Goal: Task Accomplishment & Management: Manage account settings

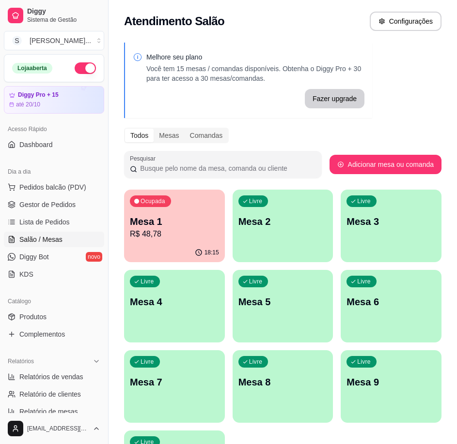
click at [178, 229] on p "R$ 48,78" at bounding box center [174, 234] width 89 height 12
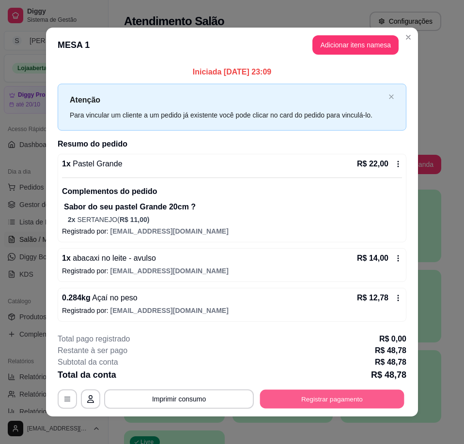
click at [289, 404] on button "Registrar pagamento" at bounding box center [332, 399] width 144 height 19
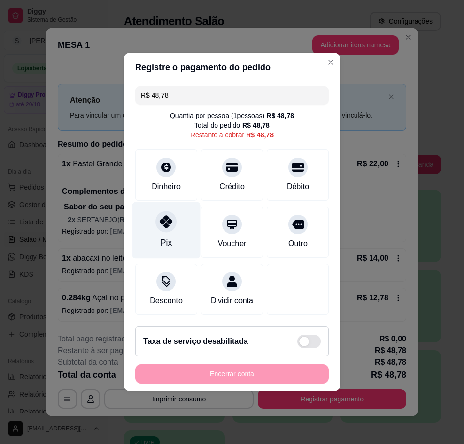
click at [169, 237] on div "Pix" at bounding box center [166, 243] width 12 height 13
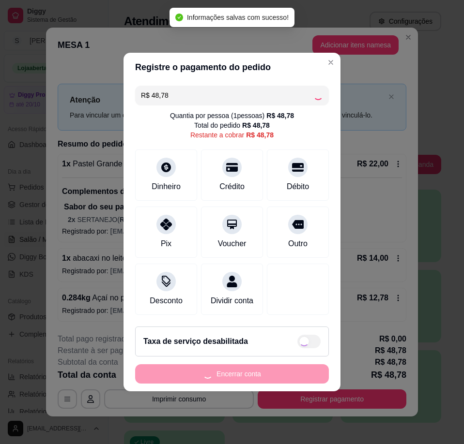
type input "R$ 0,00"
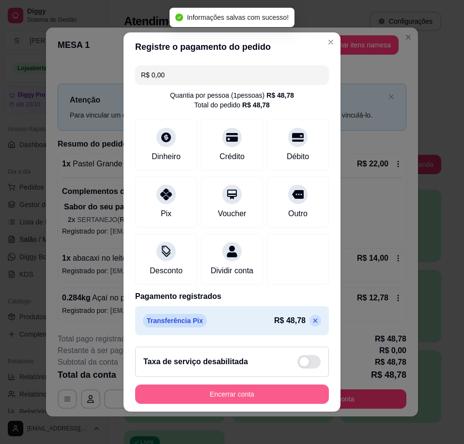
click at [272, 395] on button "Encerrar conta" at bounding box center [232, 394] width 194 height 19
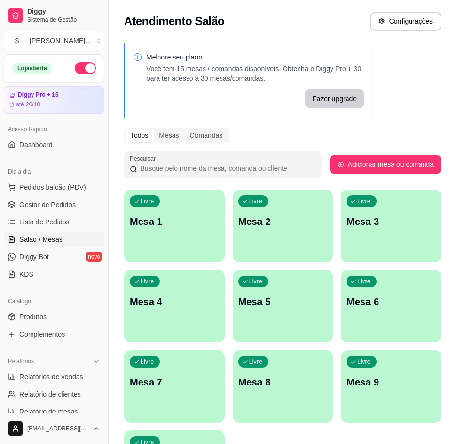
scroll to position [98, 0]
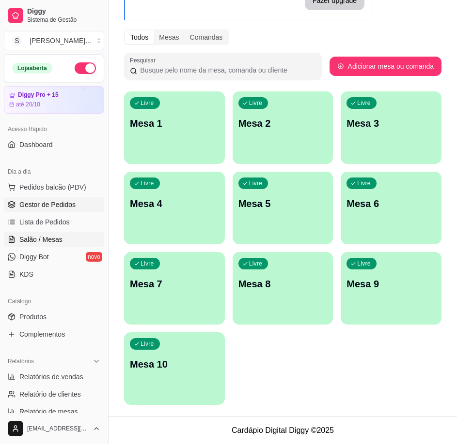
click at [59, 211] on link "Gestor de Pedidos" at bounding box center [54, 204] width 100 height 15
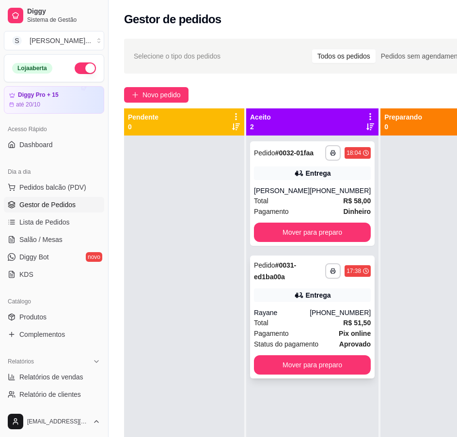
click at [277, 291] on div "**********" at bounding box center [312, 317] width 124 height 123
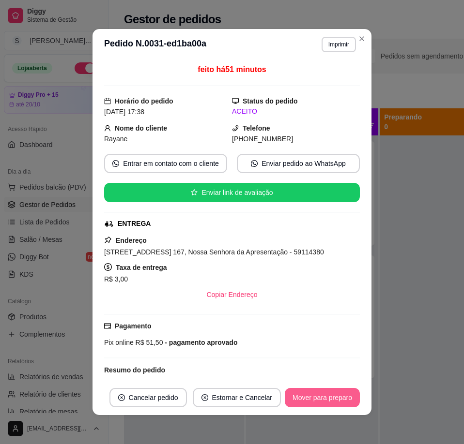
click at [342, 401] on button "Mover para preparo" at bounding box center [322, 397] width 75 height 19
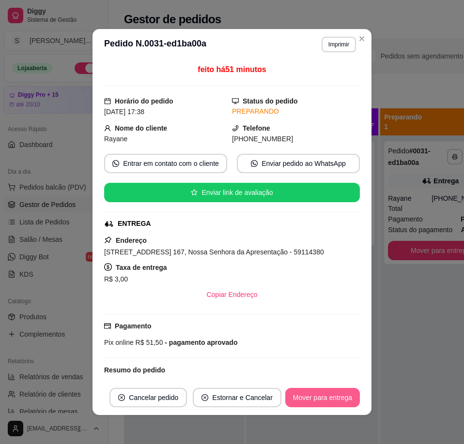
click at [339, 403] on button "Mover para entrega" at bounding box center [322, 397] width 75 height 19
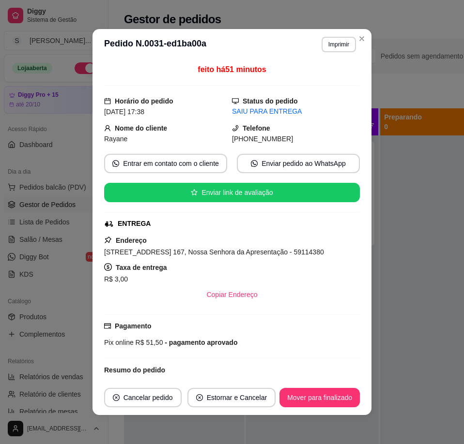
drag, startPoint x: 243, startPoint y: 138, endPoint x: 283, endPoint y: 141, distance: 39.8
click at [283, 141] on div "[PHONE_NUMBER]" at bounding box center [296, 139] width 128 height 11
copy span "8636-3025"
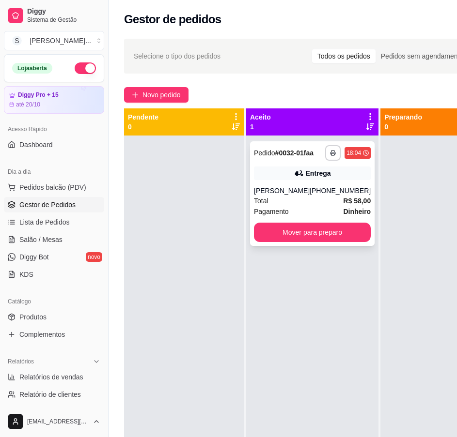
click at [308, 193] on div "**********" at bounding box center [312, 193] width 124 height 105
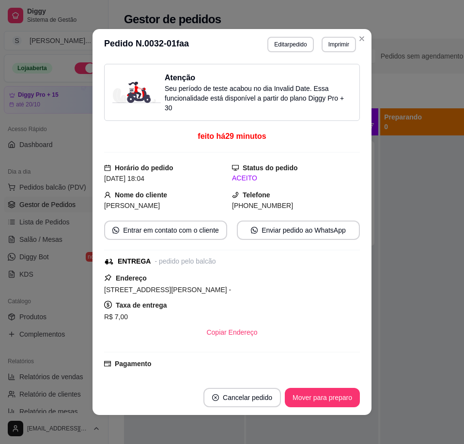
click at [320, 393] on button "Mover para preparo" at bounding box center [322, 397] width 75 height 19
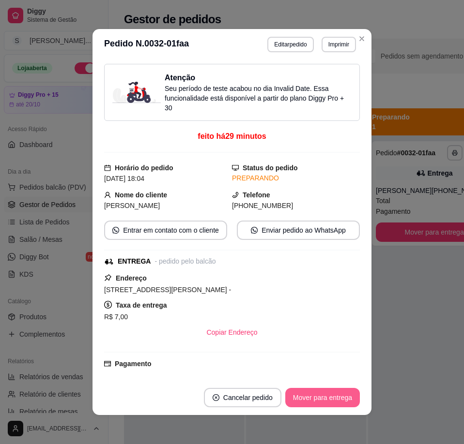
click at [320, 396] on button "Mover para entrega" at bounding box center [322, 397] width 75 height 19
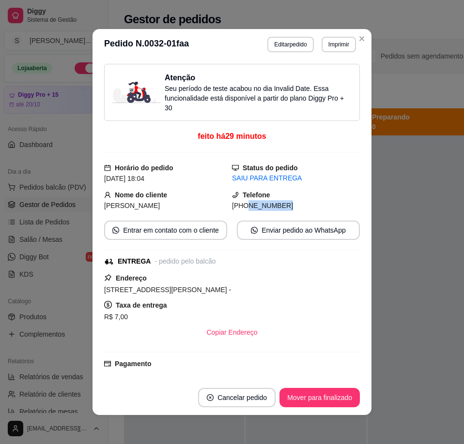
drag, startPoint x: 247, startPoint y: 208, endPoint x: 295, endPoint y: 206, distance: 48.0
click at [295, 206] on div "[PHONE_NUMBER]" at bounding box center [296, 205] width 128 height 11
copy span "8643-0094"
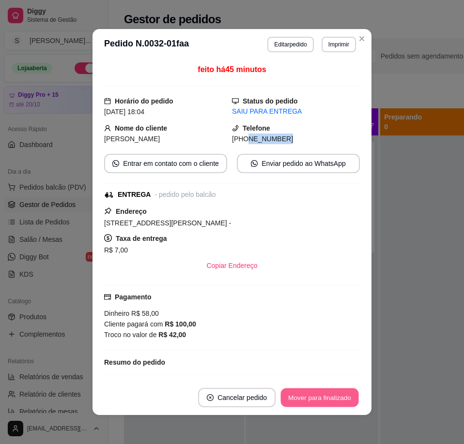
click at [326, 392] on button "Mover para finalizado" at bounding box center [320, 398] width 78 height 19
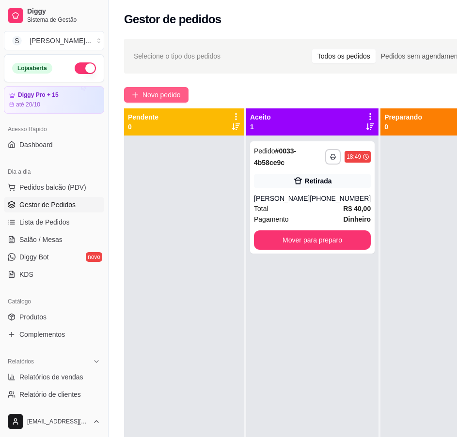
click at [166, 93] on span "Novo pedido" at bounding box center [161, 95] width 38 height 11
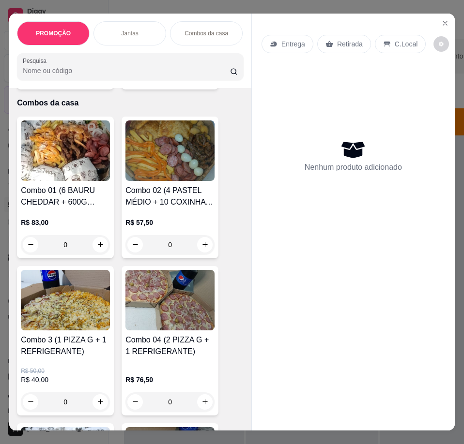
scroll to position [533, 0]
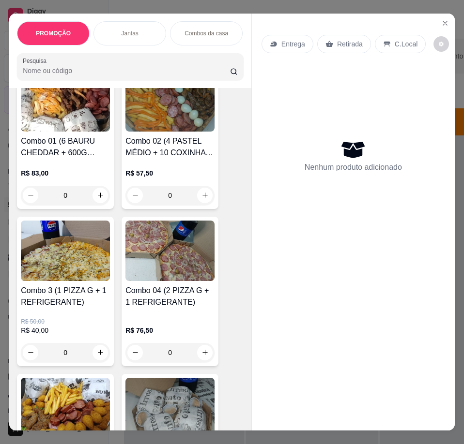
click at [157, 254] on img at bounding box center [169, 251] width 89 height 61
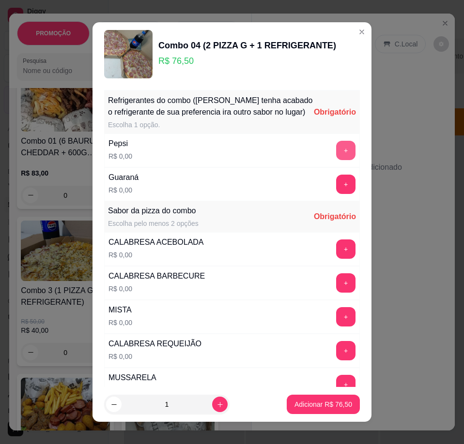
click at [336, 160] on button "+" at bounding box center [345, 150] width 19 height 19
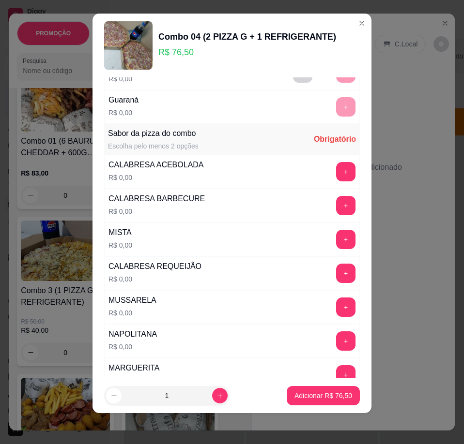
scroll to position [39, 0]
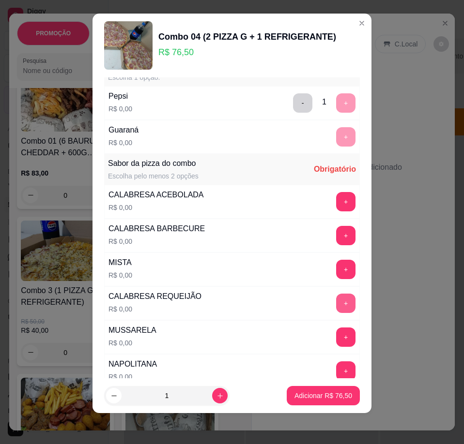
click at [336, 298] on button "+" at bounding box center [345, 303] width 19 height 19
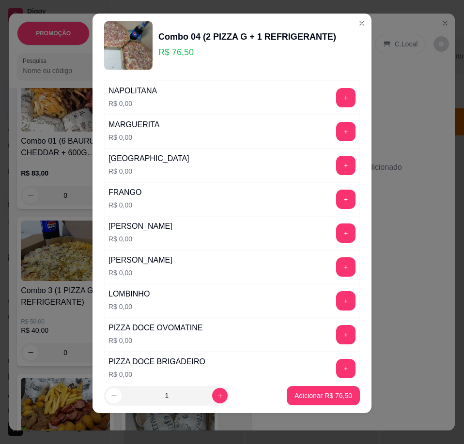
scroll to position [329, 0]
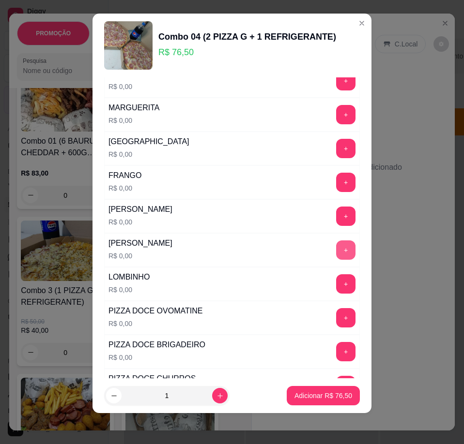
click at [336, 253] on button "+" at bounding box center [345, 250] width 19 height 19
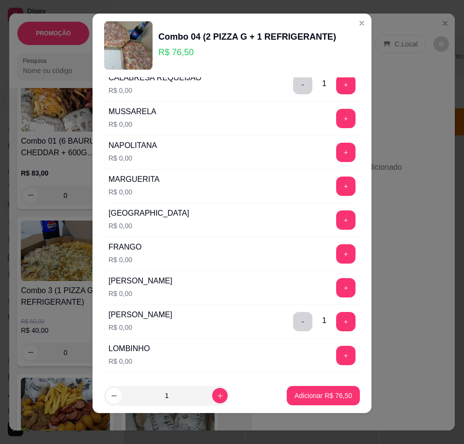
scroll to position [426, 0]
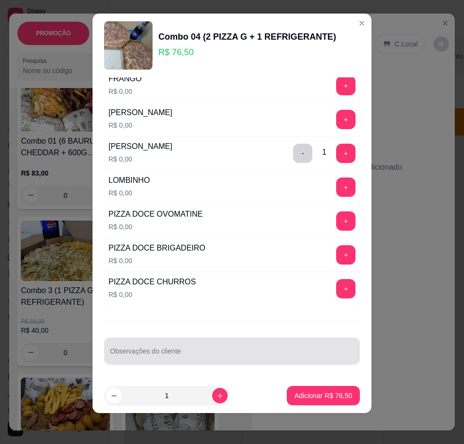
click at [220, 356] on input "Observações do cliente" at bounding box center [232, 355] width 244 height 10
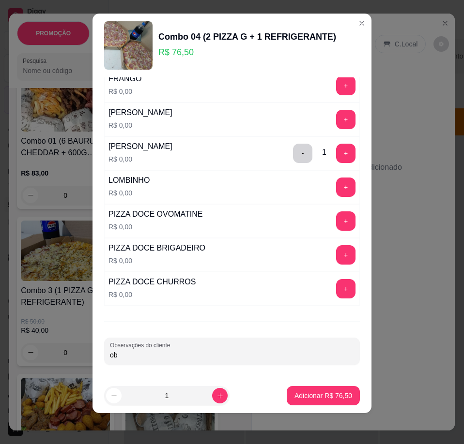
type input "o"
type input "tocar por cheddar a de calabresa"
click at [301, 395] on p "Adicionar R$ 76,50" at bounding box center [323, 396] width 58 height 10
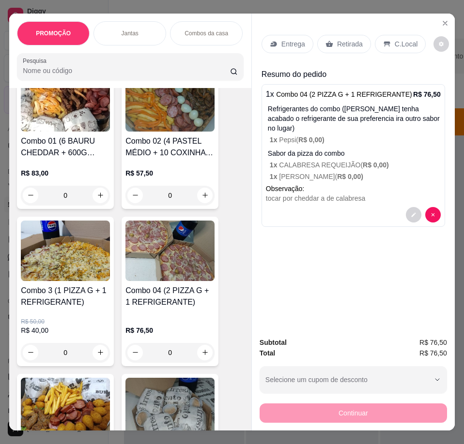
click at [295, 40] on p "Entrega" at bounding box center [293, 44] width 24 height 10
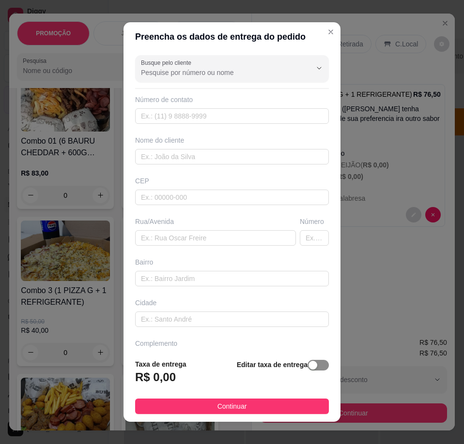
click at [312, 367] on span "button" at bounding box center [317, 365] width 21 height 11
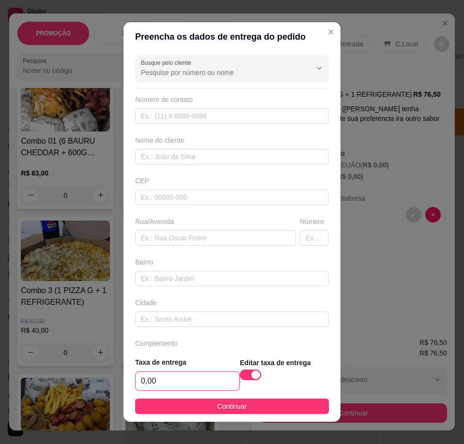
click at [186, 385] on input "0,00" at bounding box center [188, 381] width 104 height 18
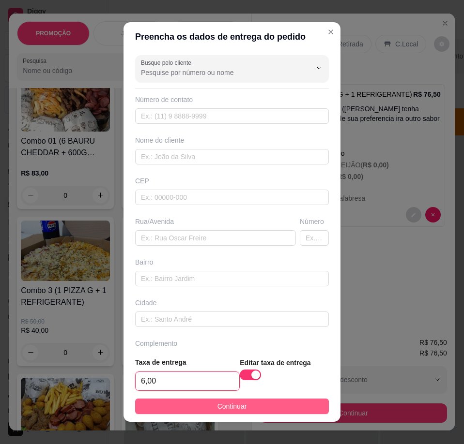
type input "6,00"
click at [228, 410] on span "Continuar" at bounding box center [232, 406] width 30 height 11
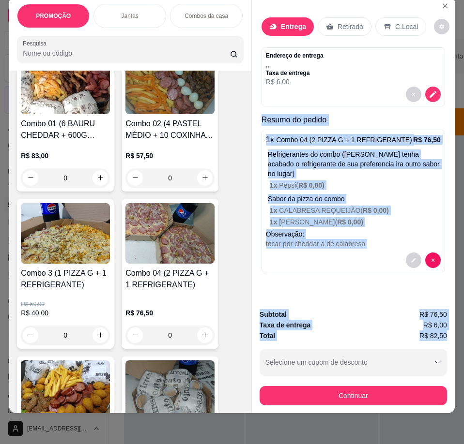
scroll to position [21, 6]
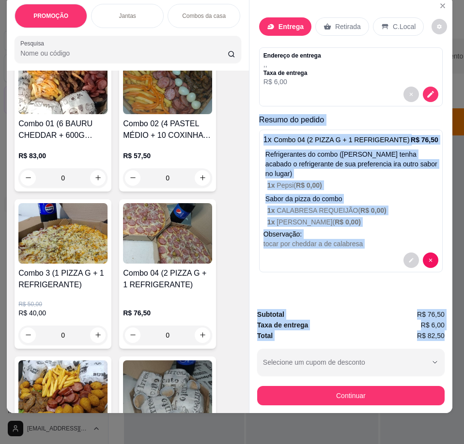
drag, startPoint x: 257, startPoint y: 108, endPoint x: 446, endPoint y: 328, distance: 289.7
click at [446, 331] on div "PROMOÇÃO Jantas Combos da casa Sanduíche é Bauru Cachorro quente 🌭 Pizzas Batat…" at bounding box center [232, 222] width 464 height 444
copy div "Resumo do pedido 1 x Combo 04 (2 PIZZA G + 1 REFRIGERANTE) R$ 76,50 Refrigerant…"
click at [428, 87] on button "decrease-product-quantity" at bounding box center [430, 94] width 15 height 15
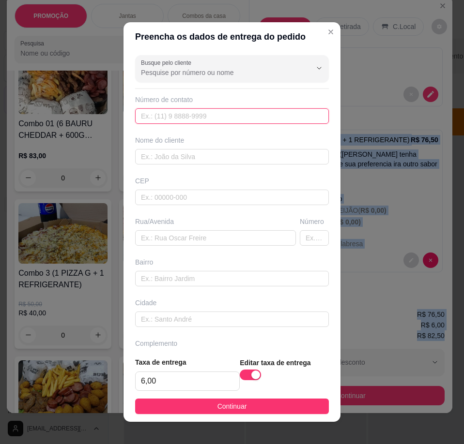
click at [190, 114] on input "text" at bounding box center [232, 115] width 194 height 15
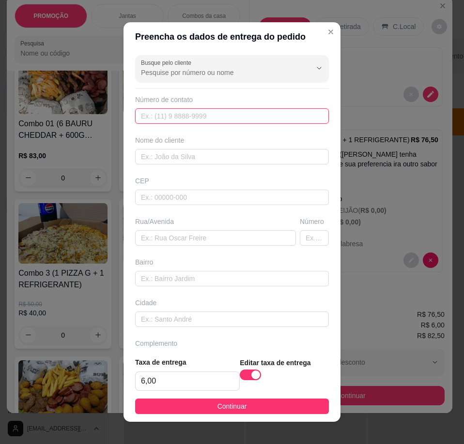
paste input "[PHONE_NUMBER]"
type input "[PHONE_NUMBER]"
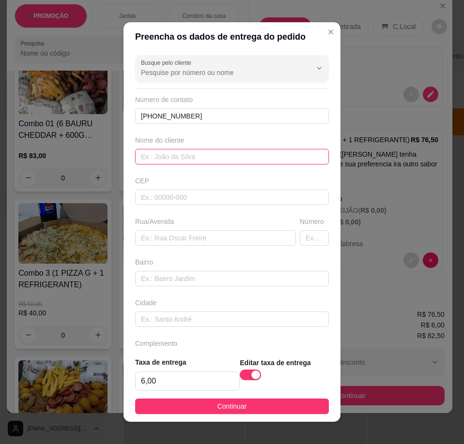
click at [178, 153] on input "text" at bounding box center [232, 156] width 194 height 15
paste input "Amandinha"
type input "Amandinha"
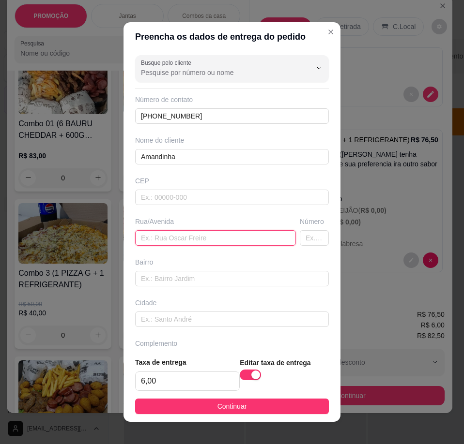
click at [186, 237] on input "text" at bounding box center [215, 237] width 161 height 15
paste input "Travessa Aracaju 10"
type input "Travessa Aracaju 10"
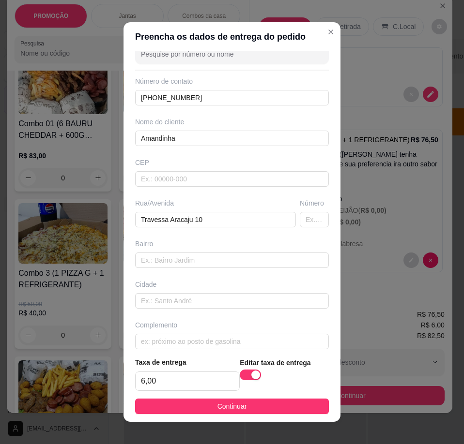
scroll to position [28, 0]
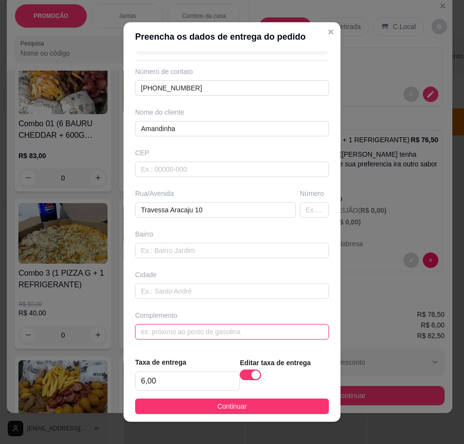
click at [219, 333] on input "text" at bounding box center [232, 331] width 194 height 15
paste input "Por trás do Atacadão"
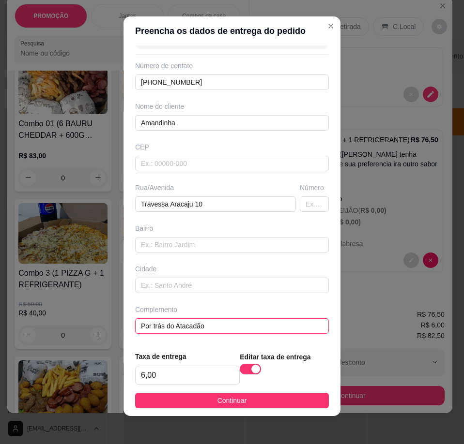
scroll to position [9, 0]
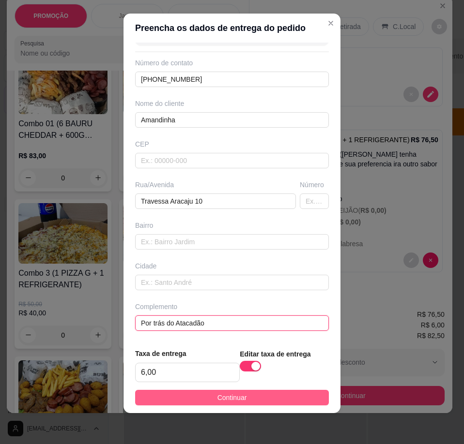
type input "Por trás do Atacadão"
click at [221, 397] on span "Continuar" at bounding box center [232, 398] width 30 height 11
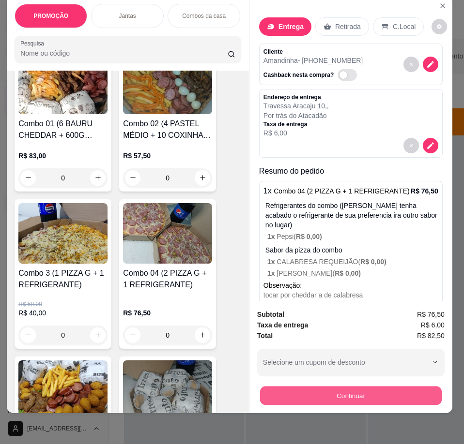
click at [341, 389] on button "Continuar" at bounding box center [351, 396] width 182 height 19
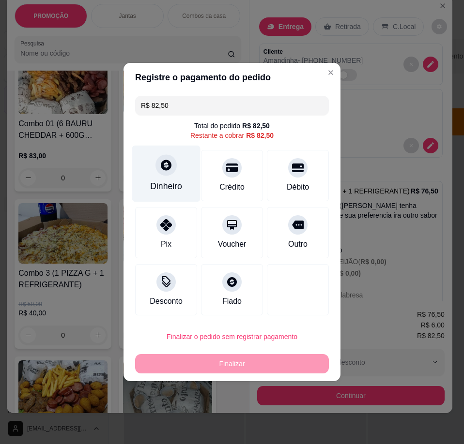
click at [166, 173] on div at bounding box center [165, 164] width 21 height 21
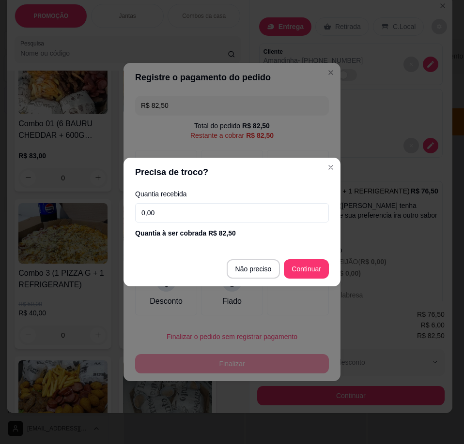
click at [203, 214] on input "0,00" at bounding box center [232, 212] width 194 height 19
type input "100,00"
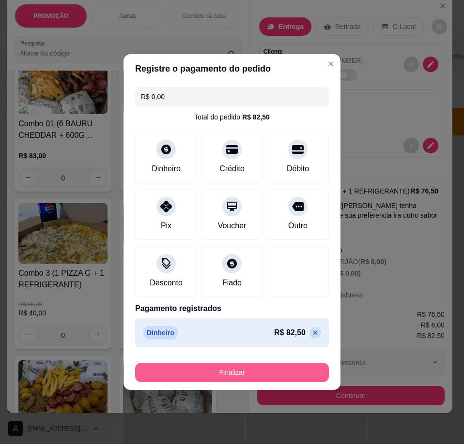
click at [275, 372] on button "Finalizar" at bounding box center [232, 372] width 194 height 19
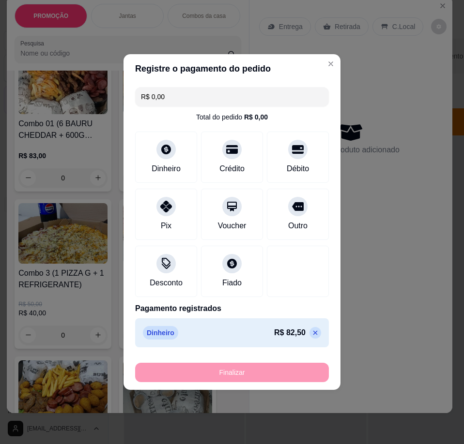
type input "-R$ 82,50"
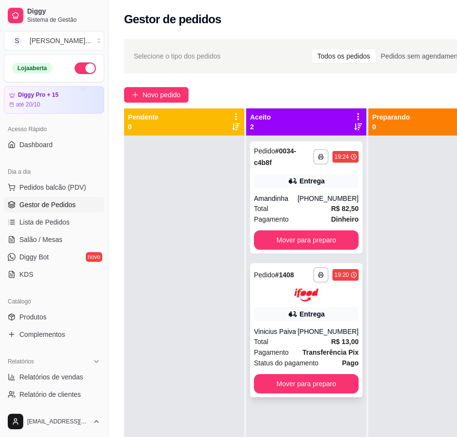
click at [294, 344] on div "Total R$ 13,00" at bounding box center [306, 341] width 105 height 11
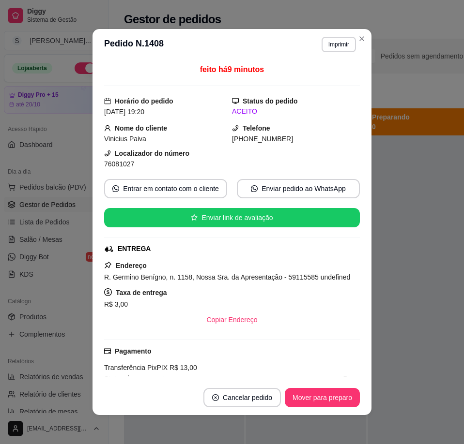
click at [352, 397] on button "Mover para preparo" at bounding box center [322, 397] width 75 height 19
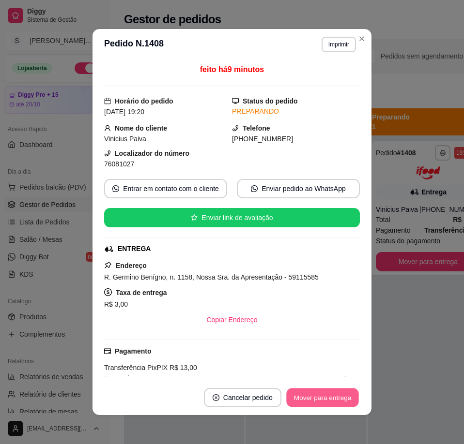
click at [344, 398] on button "Mover para entrega" at bounding box center [322, 398] width 73 height 19
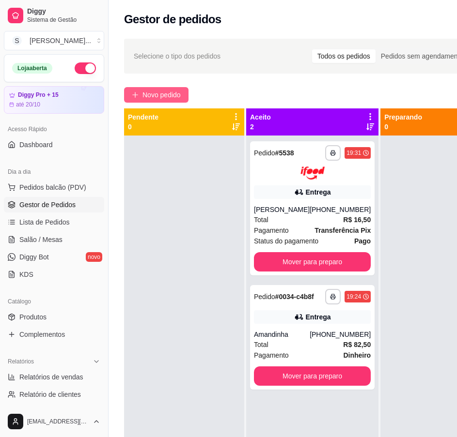
click at [166, 93] on span "Novo pedido" at bounding box center [161, 95] width 38 height 11
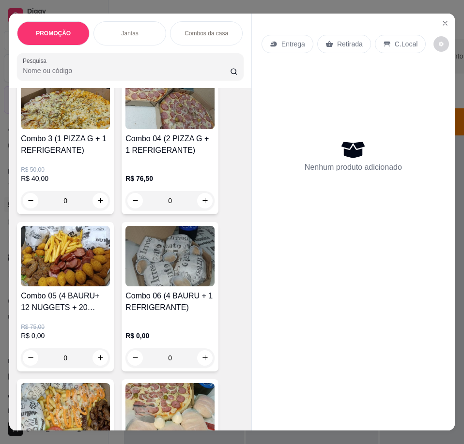
scroll to position [581, 0]
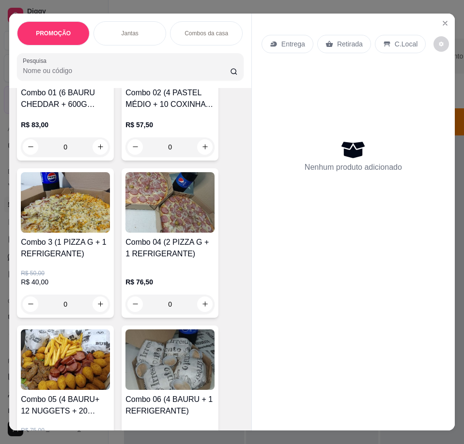
click at [179, 214] on img at bounding box center [169, 202] width 89 height 61
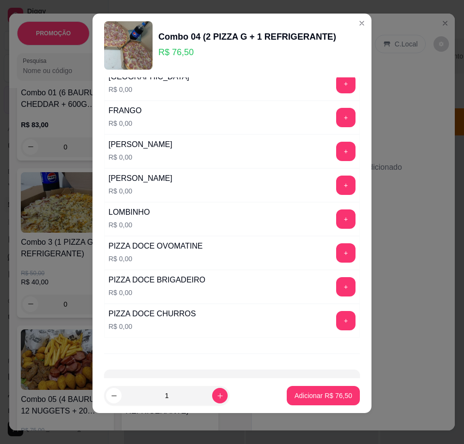
scroll to position [438, 0]
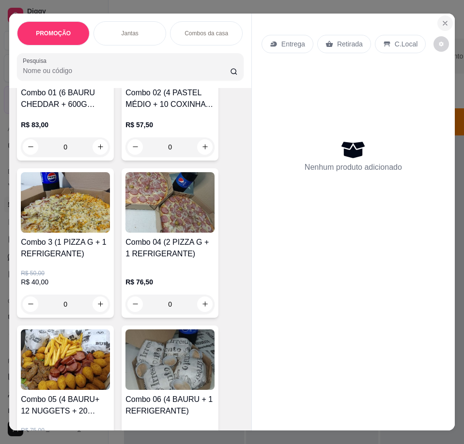
click at [443, 21] on icon "Close" at bounding box center [445, 23] width 4 height 4
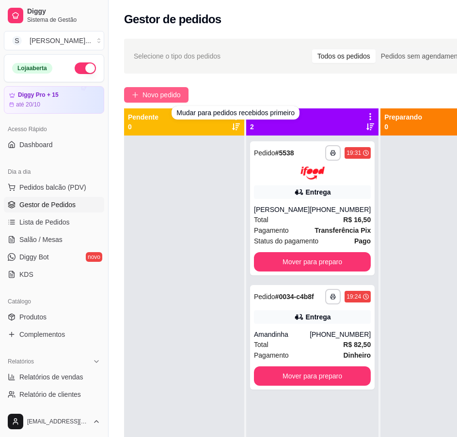
click at [153, 90] on span "Novo pedido" at bounding box center [161, 95] width 38 height 11
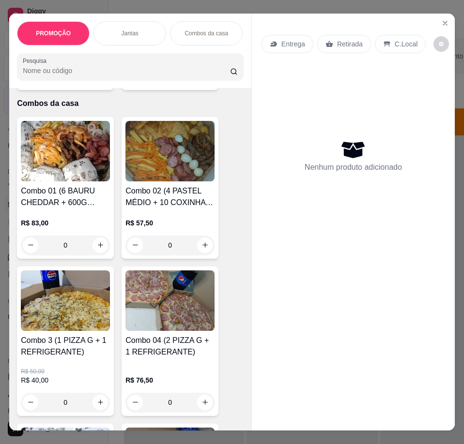
scroll to position [629, 0]
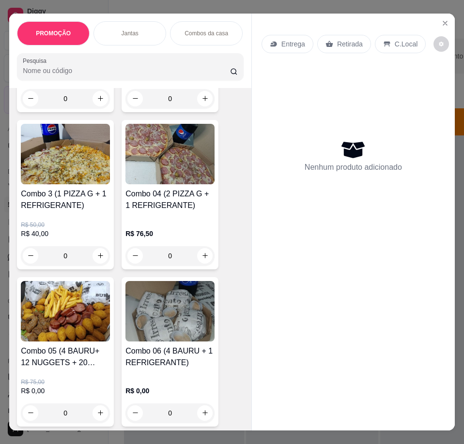
click at [150, 217] on div "Combo 04 (2 PIZZA G + 1 REFRIGERANTE)" at bounding box center [169, 203] width 89 height 31
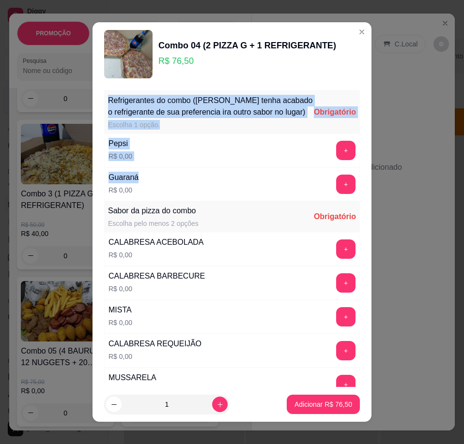
drag, startPoint x: 108, startPoint y: 102, endPoint x: 145, endPoint y: 192, distance: 97.3
click at [145, 192] on div "Refrigerantes do combo ([PERSON_NAME] tenha acabado o refrigerante de sua prefe…" at bounding box center [232, 146] width 256 height 110
copy div "Refrigerantes do combo ([PERSON_NAME] tenha acabado o refrigerante de sua prefe…"
click at [336, 194] on button "+" at bounding box center [345, 184] width 19 height 19
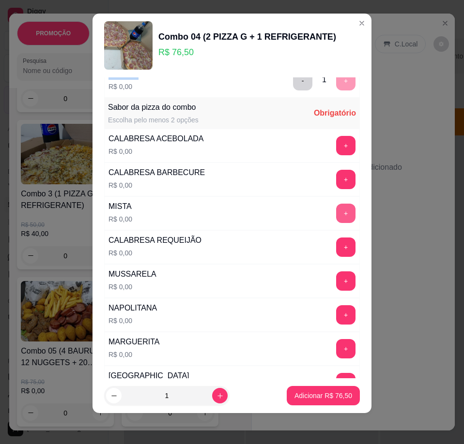
scroll to position [115, 0]
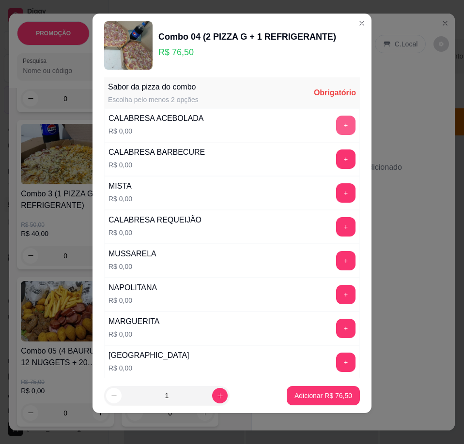
click at [336, 121] on button "+" at bounding box center [345, 125] width 19 height 19
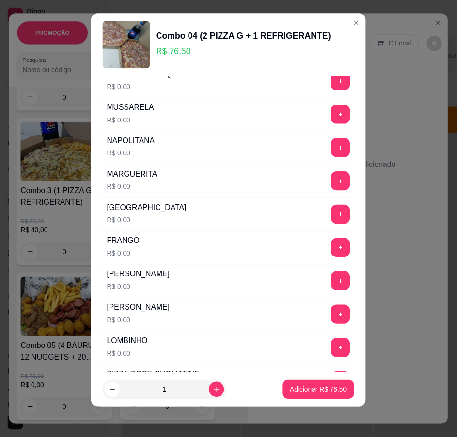
scroll to position [260, 0]
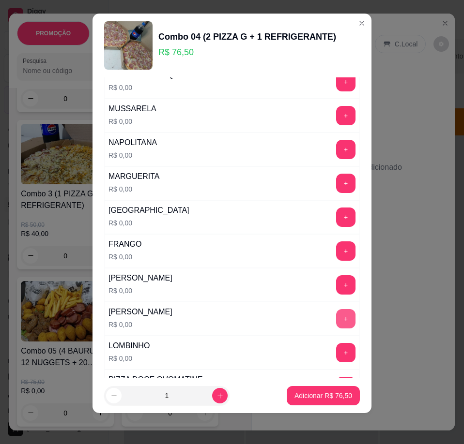
click at [336, 320] on button "+" at bounding box center [345, 318] width 19 height 19
click at [317, 389] on button "Adicionar R$ 76,50" at bounding box center [323, 395] width 73 height 19
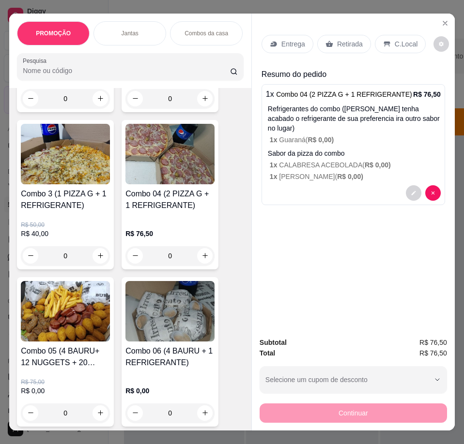
click at [288, 39] on p "Entrega" at bounding box center [293, 44] width 24 height 10
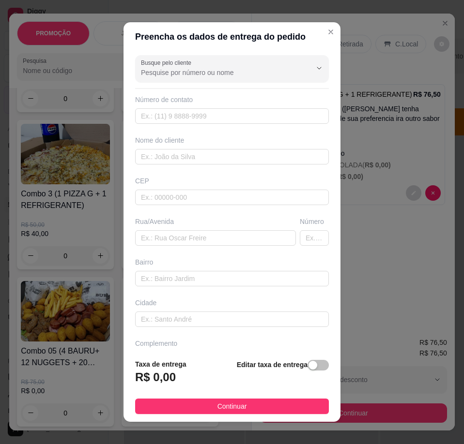
click at [308, 366] on div "button" at bounding box center [312, 365] width 9 height 9
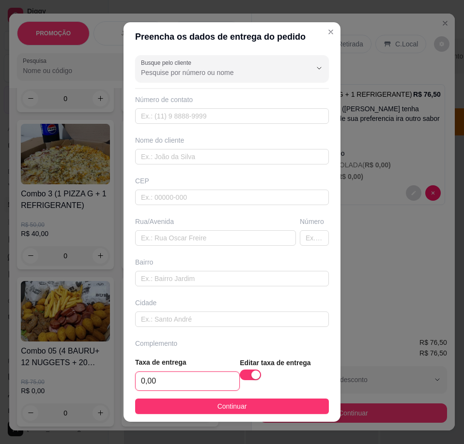
click at [193, 379] on input "0,00" at bounding box center [188, 381] width 104 height 18
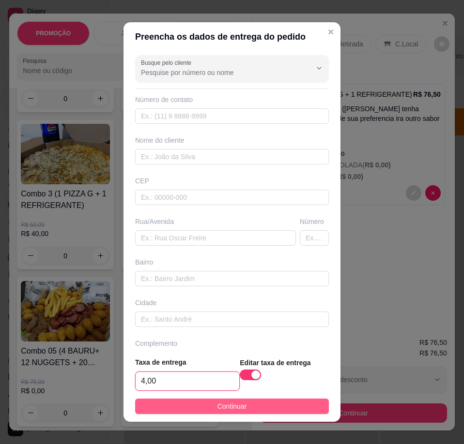
type input "4,00"
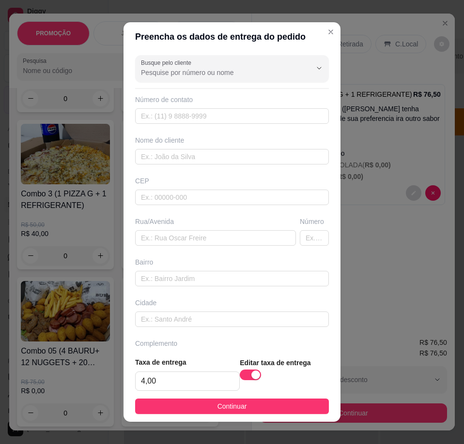
drag, startPoint x: 228, startPoint y: 406, endPoint x: 254, endPoint y: 398, distance: 26.9
click at [229, 406] on span "Continuar" at bounding box center [232, 406] width 30 height 11
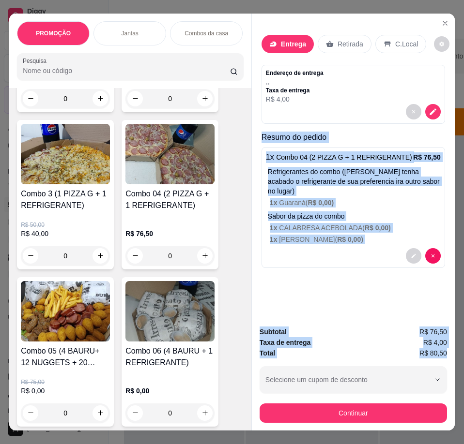
drag, startPoint x: 259, startPoint y: 136, endPoint x: 444, endPoint y: 346, distance: 280.2
click at [444, 346] on div "Entrega Retirada C.Local Endereço de entrega , , Taxa de entrega R$ 4,00 Resumo…" at bounding box center [352, 223] width 203 height 418
copy div "Resumo do pedido 1 x Combo 04 (2 PIZZA G + 1 REFRIGERANTE) R$ 76,50 Refrigerant…"
click at [433, 110] on icon "decrease-product-quantity" at bounding box center [432, 111] width 9 height 9
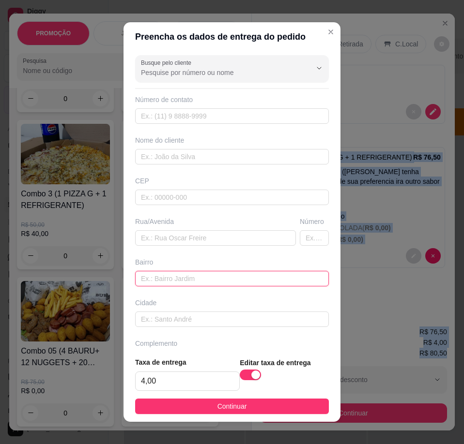
click at [201, 279] on input "text" at bounding box center [232, 278] width 194 height 15
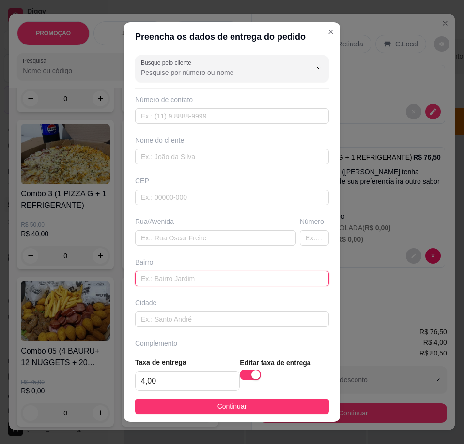
paste input "Nossa Senhora da Apresentação"
type input "Nossa Senhora da Apresentação"
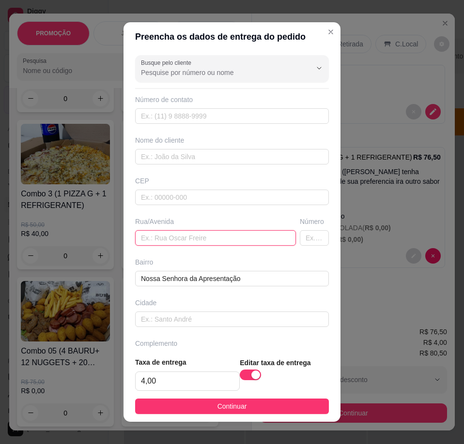
click at [173, 236] on input "text" at bounding box center [215, 237] width 161 height 15
paste input "[STREET_ADDRESS]"
type input "[STREET_ADDRESS]"
click at [198, 166] on div "Busque pelo cliente Número de contato Nome do cliente CEP Rua/[GEOGRAPHIC_DATA]" at bounding box center [231, 200] width 217 height 298
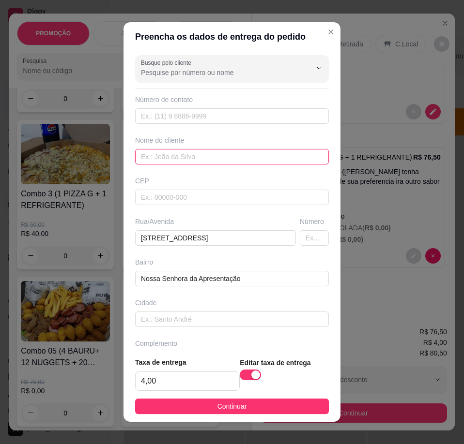
click at [198, 159] on input "text" at bounding box center [232, 156] width 194 height 15
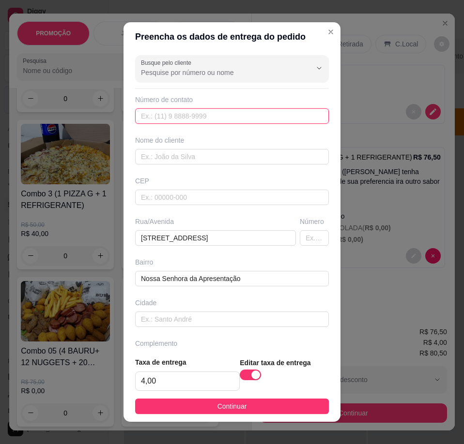
click at [184, 122] on input "text" at bounding box center [232, 115] width 194 height 15
paste input "[PHONE_NUMBER]"
type input "[PHONE_NUMBER]"
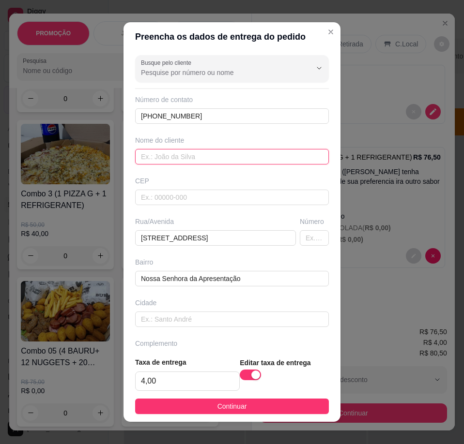
click at [159, 154] on input "text" at bounding box center [232, 156] width 194 height 15
paste input "Lourdes"
type input "Lourdes"
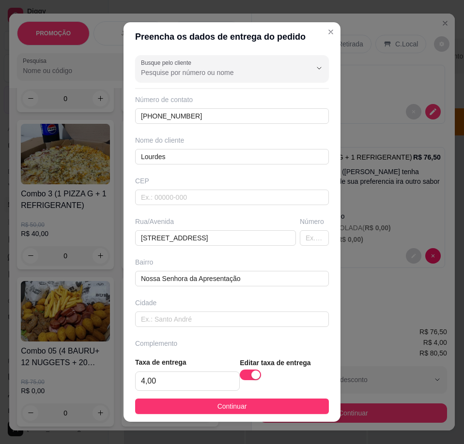
click at [244, 408] on button "Continuar" at bounding box center [232, 406] width 194 height 15
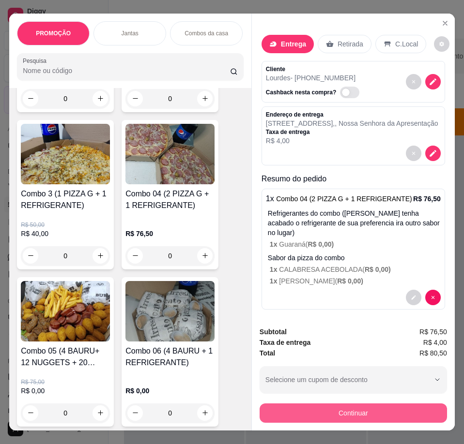
click at [291, 404] on button "Continuar" at bounding box center [352, 413] width 187 height 19
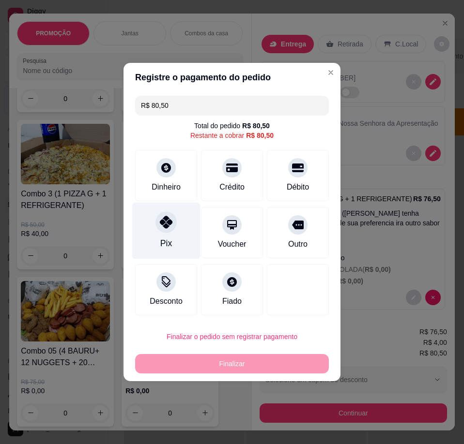
click at [176, 228] on div "Pix" at bounding box center [166, 231] width 68 height 57
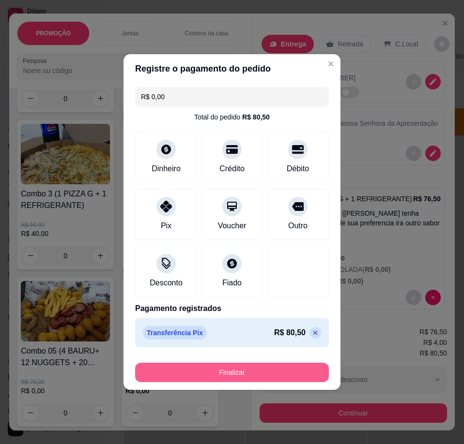
click at [292, 375] on button "Finalizar" at bounding box center [232, 372] width 194 height 19
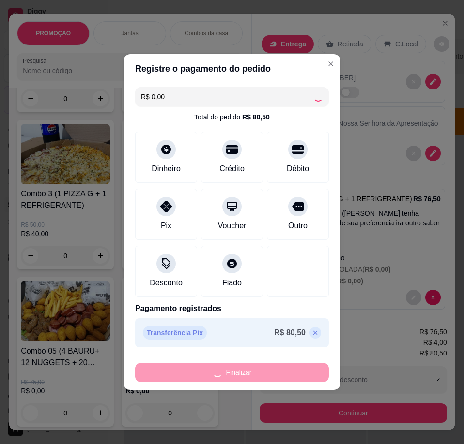
type input "-R$ 80,50"
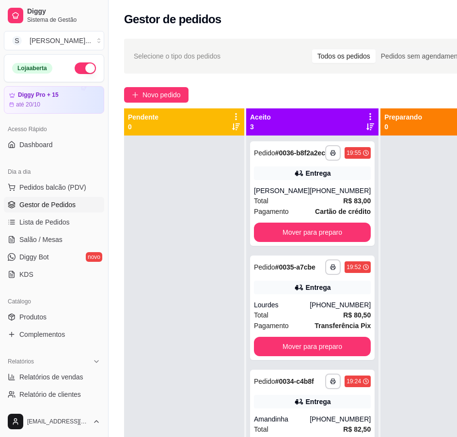
scroll to position [34, 0]
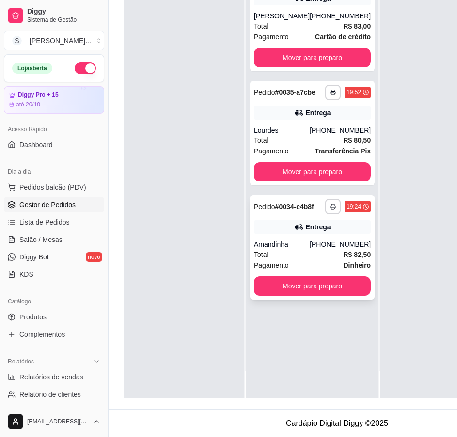
click at [324, 249] on div "[PHONE_NUMBER]" at bounding box center [339, 245] width 61 height 10
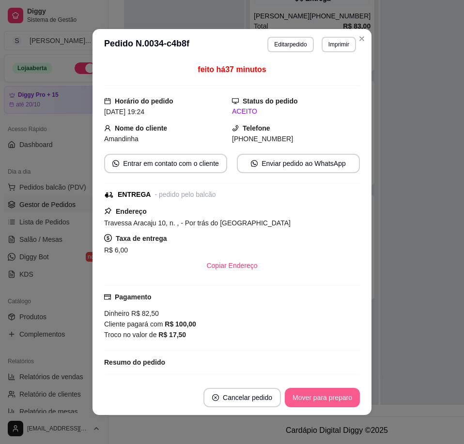
click at [331, 395] on button "Mover para preparo" at bounding box center [322, 397] width 75 height 19
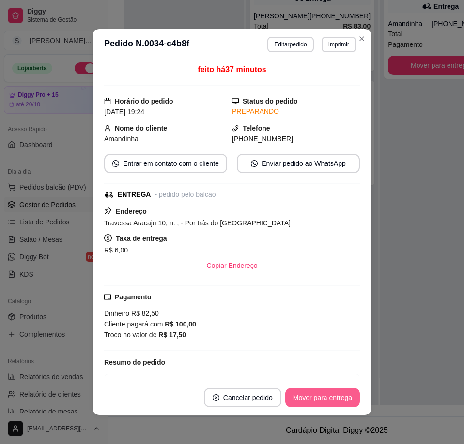
click at [330, 395] on button "Mover para entrega" at bounding box center [322, 397] width 75 height 19
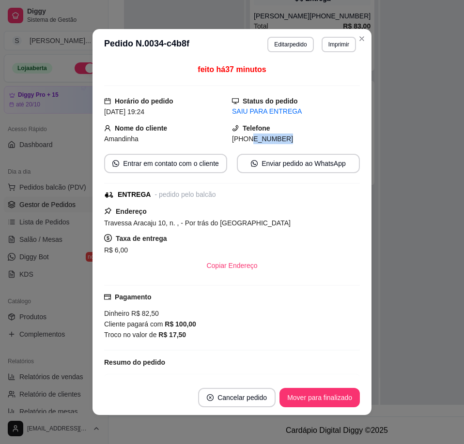
drag, startPoint x: 238, startPoint y: 141, endPoint x: 289, endPoint y: 136, distance: 51.1
click at [289, 136] on div "[PHONE_NUMBER]" at bounding box center [296, 139] width 128 height 11
copy span "9944-5749"
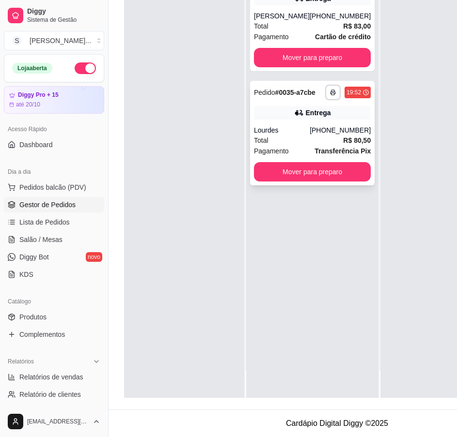
click at [317, 115] on div "Entrega" at bounding box center [312, 113] width 117 height 14
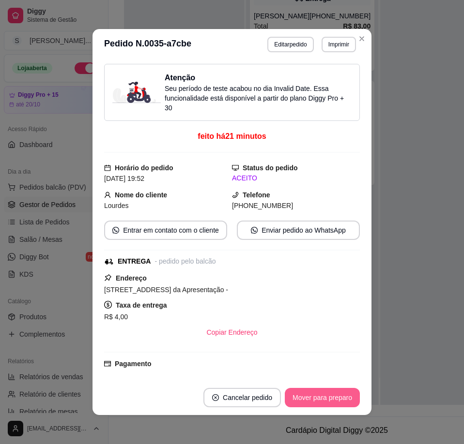
click at [326, 393] on button "Mover para preparo" at bounding box center [322, 397] width 75 height 19
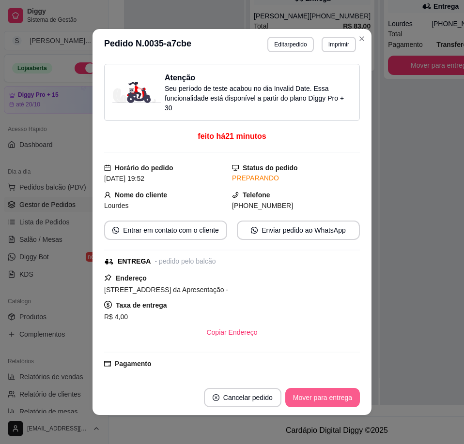
click at [331, 393] on button "Mover para entrega" at bounding box center [322, 397] width 75 height 19
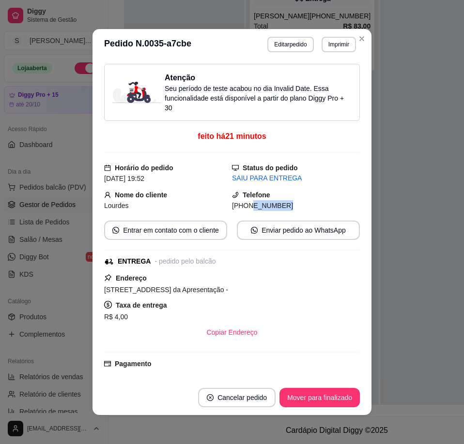
drag, startPoint x: 272, startPoint y: 202, endPoint x: 240, endPoint y: 210, distance: 33.3
click at [240, 210] on div "[PHONE_NUMBER]" at bounding box center [296, 205] width 128 height 11
copy span "8891-0651"
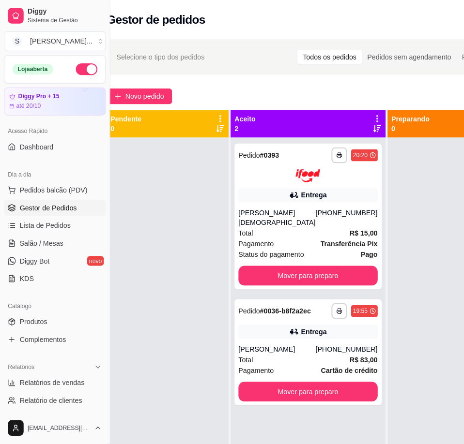
scroll to position [0, 0]
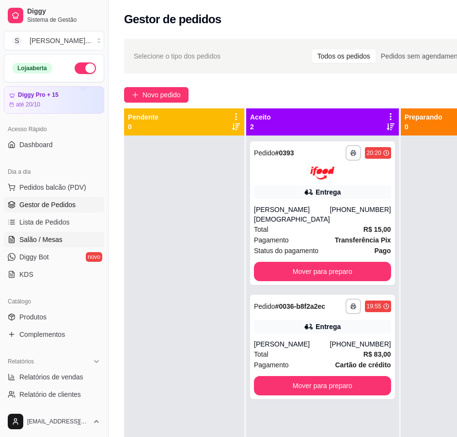
click at [45, 242] on span "Salão / Mesas" at bounding box center [40, 240] width 43 height 10
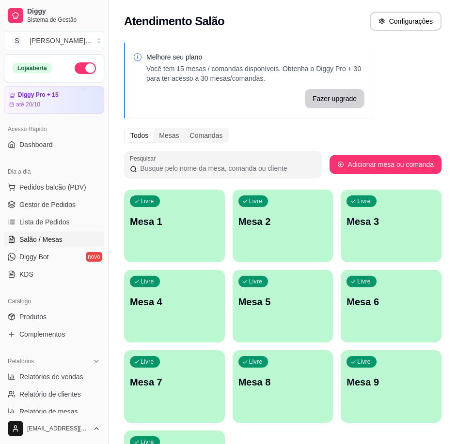
click at [186, 222] on p "Mesa 1" at bounding box center [174, 222] width 89 height 14
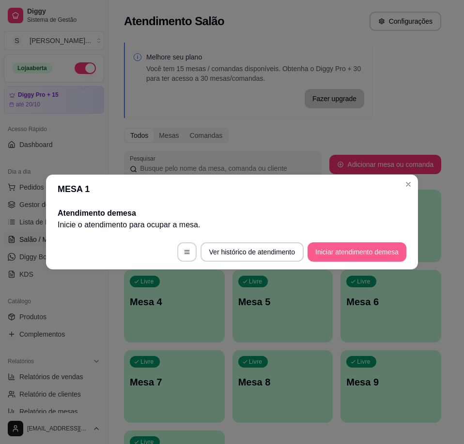
click at [342, 254] on button "Iniciar atendimento de mesa" at bounding box center [356, 252] width 99 height 19
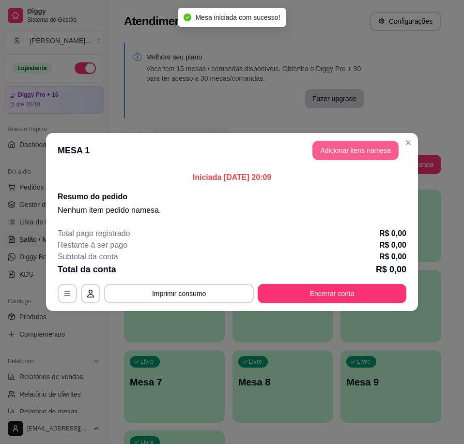
click at [370, 150] on button "Adicionar itens na mesa" at bounding box center [355, 150] width 86 height 19
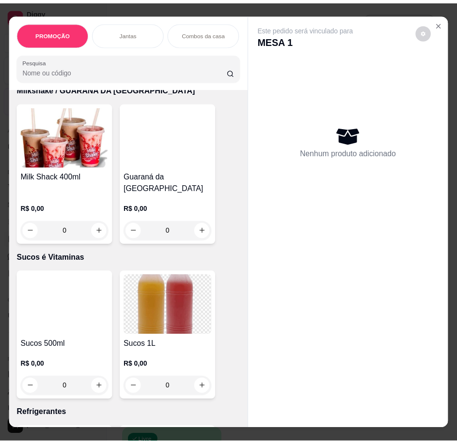
scroll to position [3244, 0]
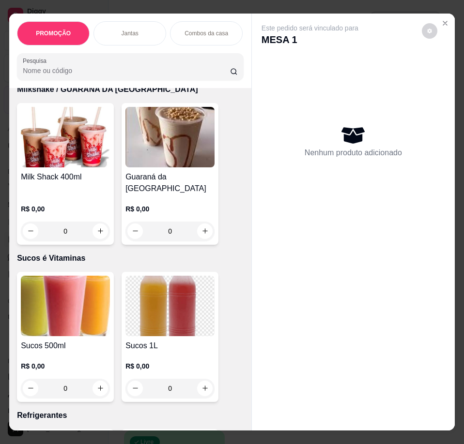
click at [198, 195] on h4 "Guaraná da [GEOGRAPHIC_DATA]" at bounding box center [169, 182] width 89 height 23
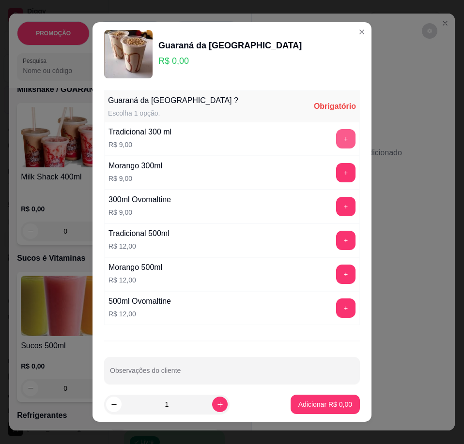
click at [336, 137] on button "+" at bounding box center [345, 138] width 19 height 19
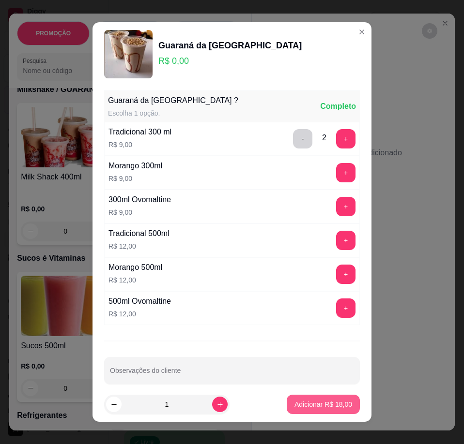
click at [320, 406] on p "Adicionar R$ 18,00" at bounding box center [323, 405] width 58 height 10
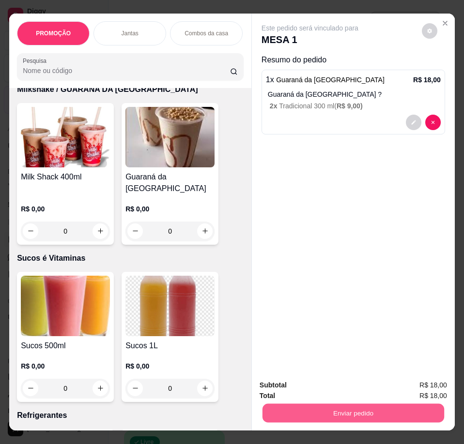
click at [345, 410] on button "Enviar pedido" at bounding box center [353, 413] width 182 height 19
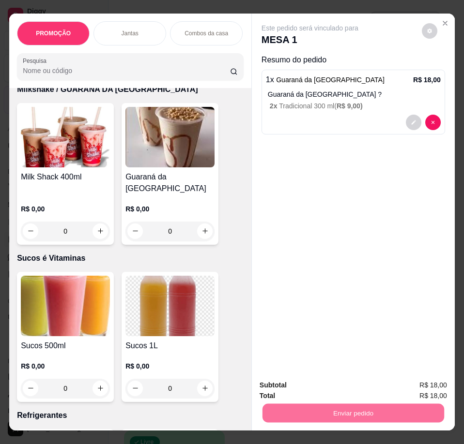
click at [448, 381] on button "Enviar pedido" at bounding box center [421, 386] width 53 height 18
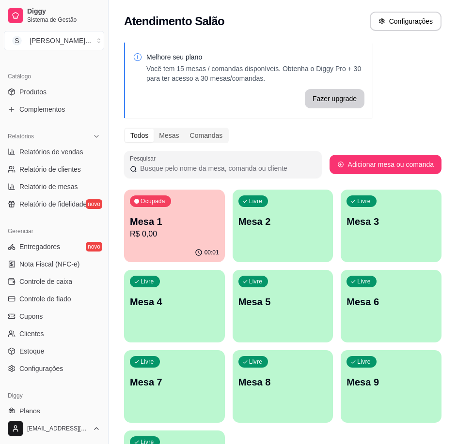
scroll to position [242, 0]
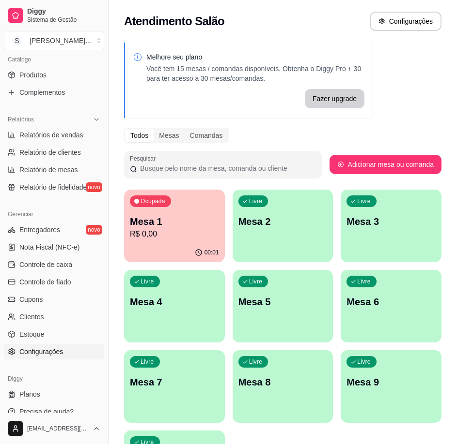
click at [52, 349] on span "Configurações" at bounding box center [41, 352] width 44 height 10
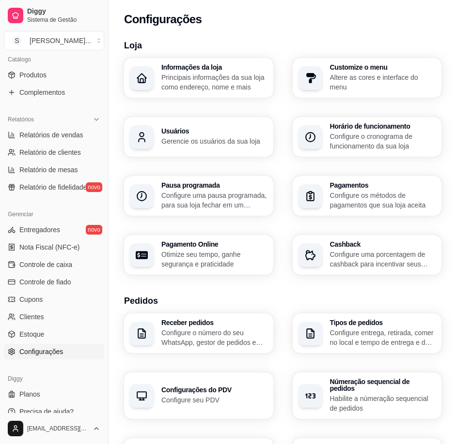
click at [193, 133] on h3 "Usuários" at bounding box center [214, 131] width 106 height 7
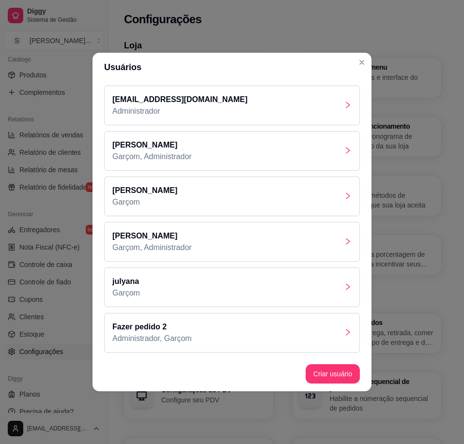
click at [250, 285] on div "[PERSON_NAME]" at bounding box center [232, 288] width 256 height 40
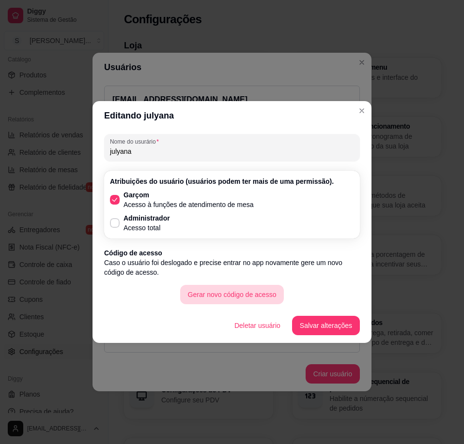
click at [238, 292] on button "Gerar novo código de acesso" at bounding box center [232, 294] width 104 height 19
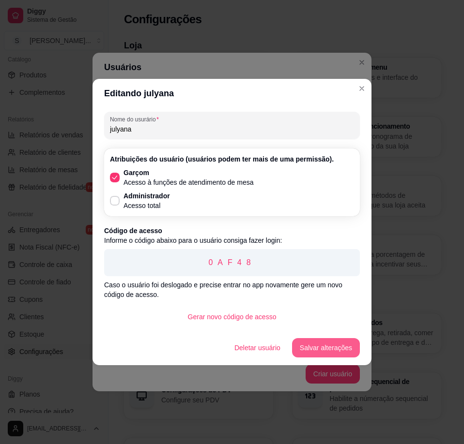
click at [344, 348] on button "Salvar alterações" at bounding box center [326, 347] width 68 height 19
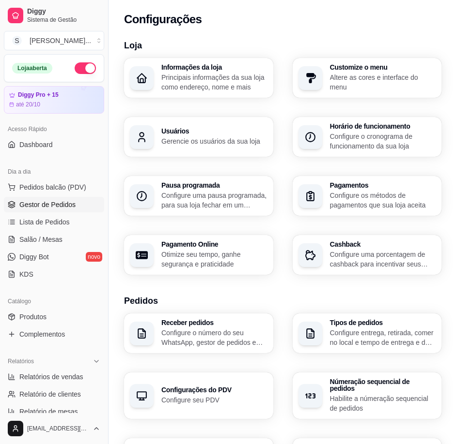
click at [57, 203] on span "Gestor de Pedidos" at bounding box center [47, 205] width 56 height 10
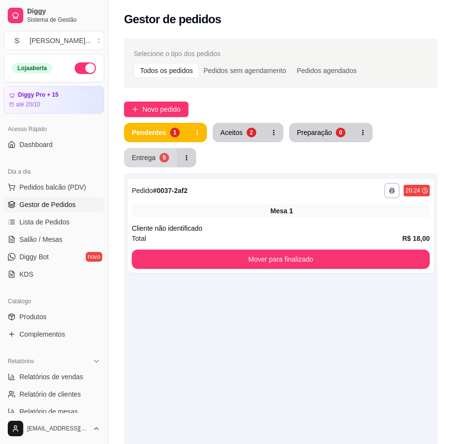
click at [142, 154] on div "Entrega" at bounding box center [144, 158] width 24 height 10
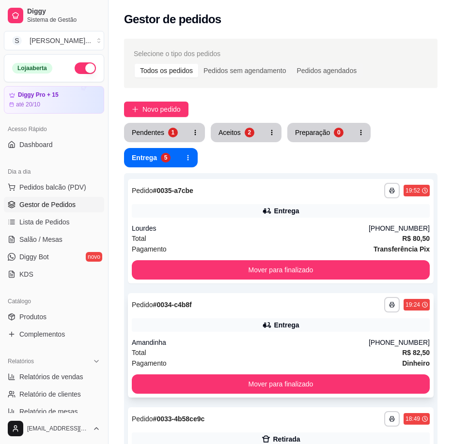
click at [345, 360] on div "Pagamento Dinheiro" at bounding box center [281, 363] width 298 height 11
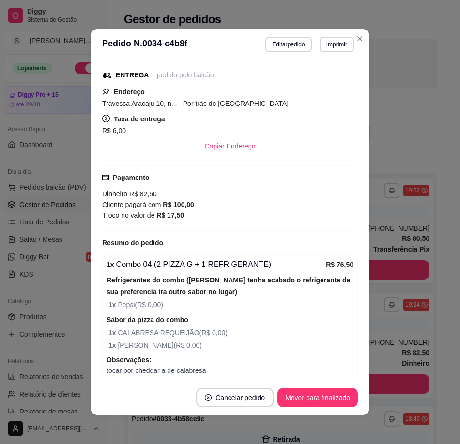
scroll to position [228, 0]
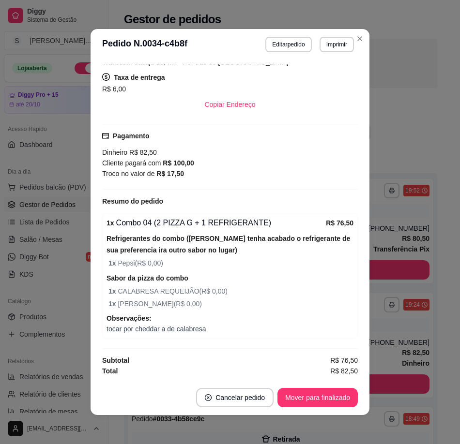
click at [328, 389] on button "Mover para finalizado" at bounding box center [317, 397] width 80 height 19
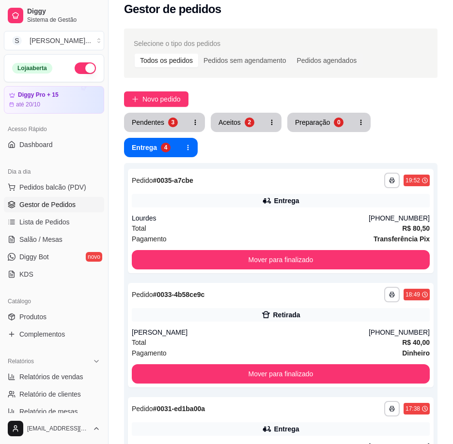
scroll to position [0, 0]
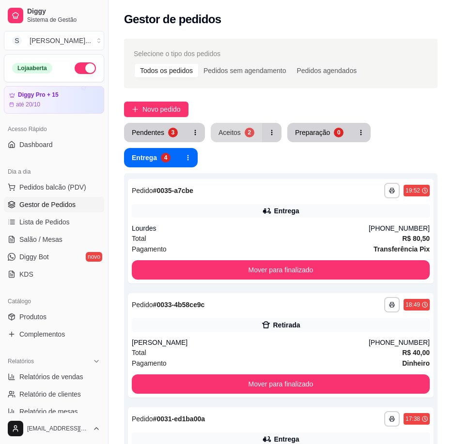
click at [247, 127] on button "Aceitos 2" at bounding box center [236, 132] width 51 height 19
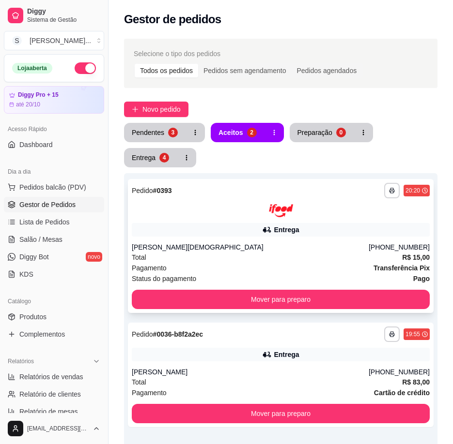
click at [368, 251] on div "[PERSON_NAME][DEMOGRAPHIC_DATA]" at bounding box center [250, 248] width 237 height 10
click at [148, 156] on div "Entrega" at bounding box center [144, 158] width 24 height 10
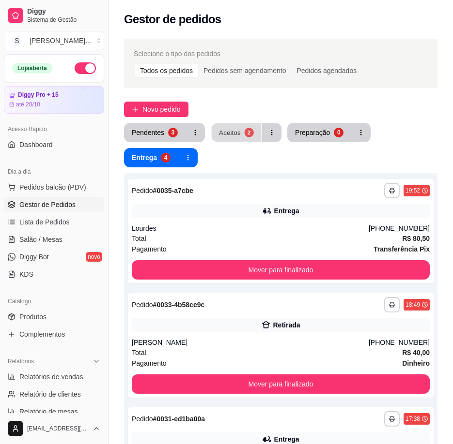
click at [244, 135] on div "2" at bounding box center [248, 132] width 9 height 9
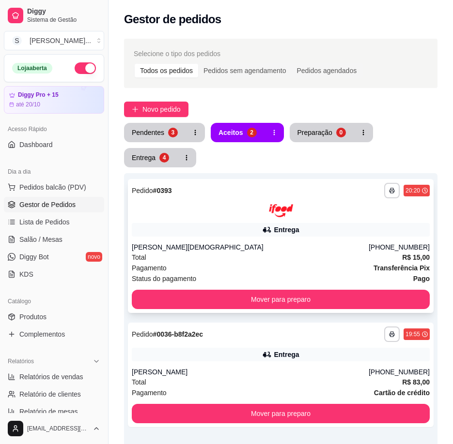
click at [326, 269] on div "Pagamento Transferência Pix" at bounding box center [281, 268] width 298 height 11
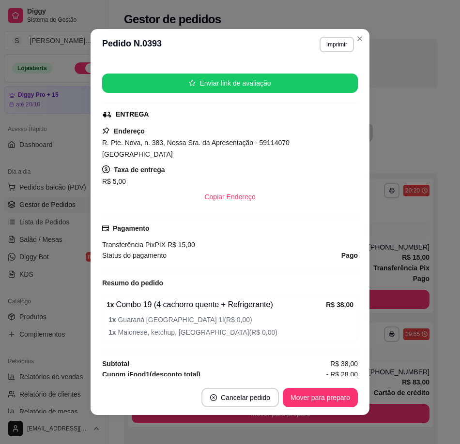
scroll to position [190, 0]
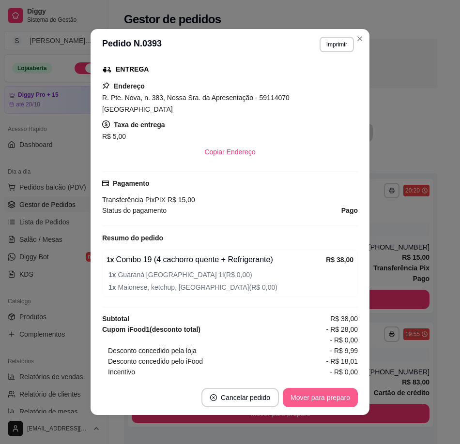
click at [318, 396] on button "Mover para preparo" at bounding box center [320, 397] width 75 height 19
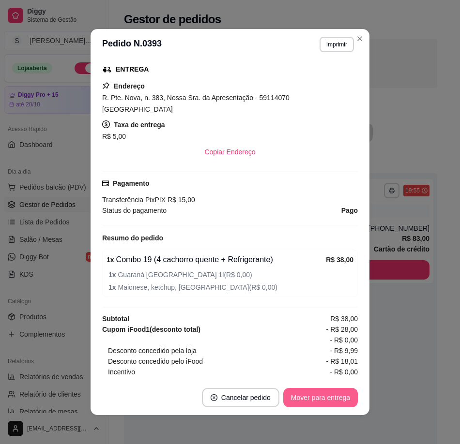
click at [332, 398] on button "Mover para entrega" at bounding box center [320, 397] width 75 height 19
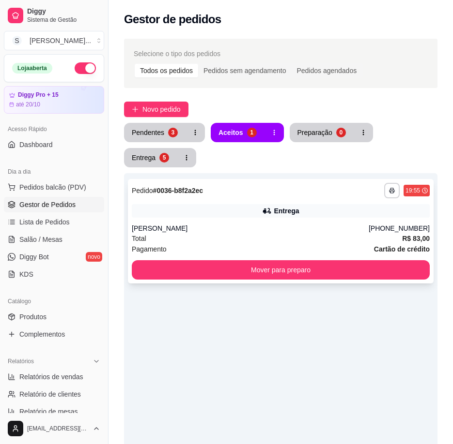
click at [201, 225] on div "[PERSON_NAME]" at bounding box center [250, 229] width 237 height 10
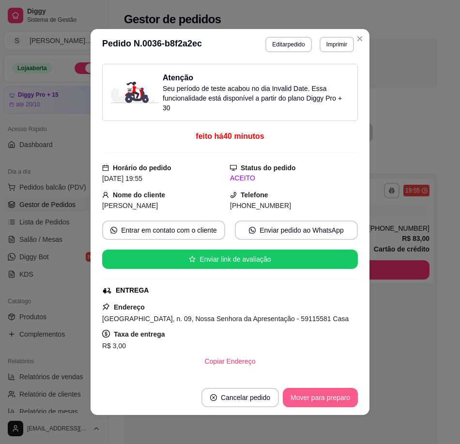
click at [327, 401] on button "Mover para preparo" at bounding box center [320, 397] width 75 height 19
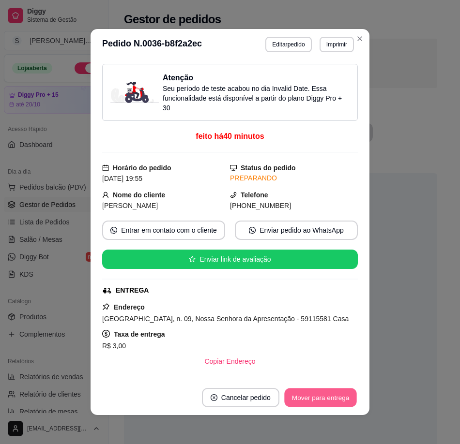
click at [335, 400] on button "Mover para entrega" at bounding box center [320, 398] width 73 height 19
drag, startPoint x: 250, startPoint y: 205, endPoint x: 303, endPoint y: 209, distance: 52.9
click at [303, 209] on div "[PHONE_NUMBER]" at bounding box center [294, 205] width 128 height 11
copy span "9101-0167"
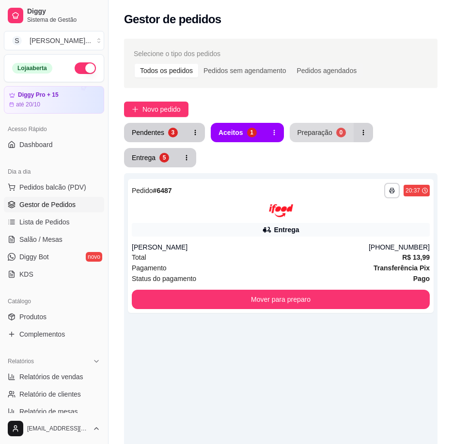
click at [316, 130] on div "Preparação" at bounding box center [314, 133] width 35 height 10
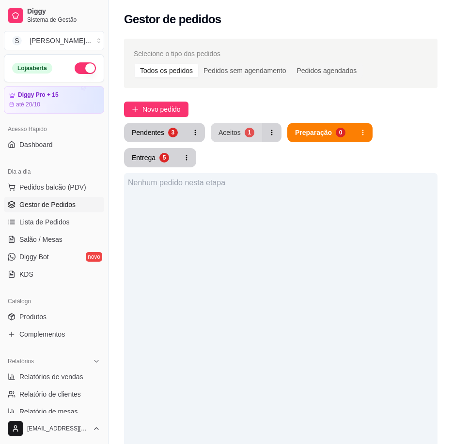
click at [244, 132] on div "1" at bounding box center [249, 133] width 10 height 10
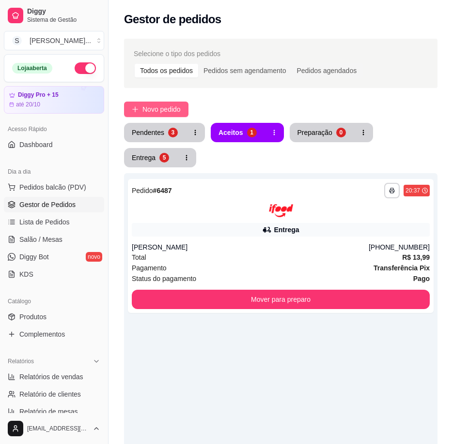
click at [144, 109] on span "Novo pedido" at bounding box center [161, 109] width 38 height 11
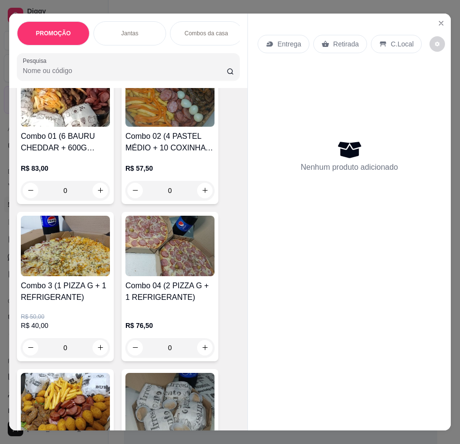
scroll to position [533, 0]
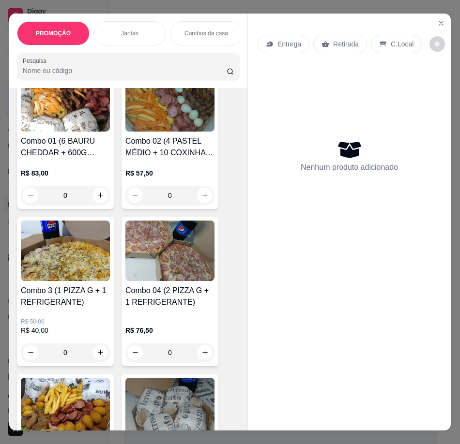
click at [79, 271] on img at bounding box center [65, 251] width 89 height 61
click at [68, 274] on img at bounding box center [65, 251] width 89 height 61
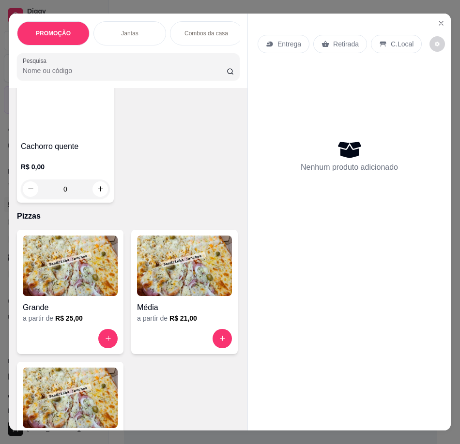
scroll to position [2324, 0]
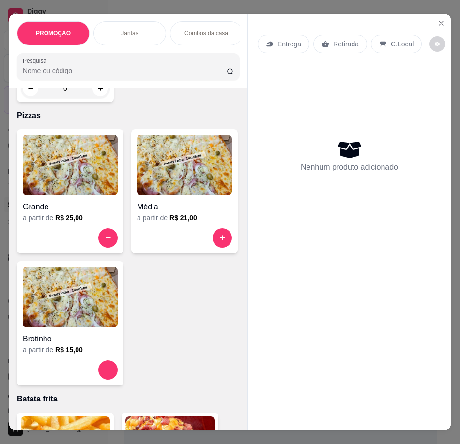
click at [65, 231] on div "Grande a partir de R$ 25,00" at bounding box center [70, 191] width 107 height 124
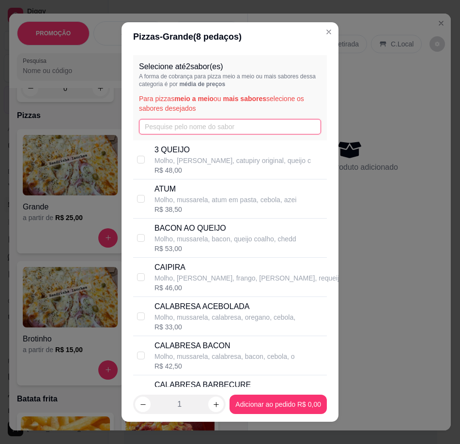
click at [171, 125] on input "text" at bounding box center [230, 126] width 182 height 15
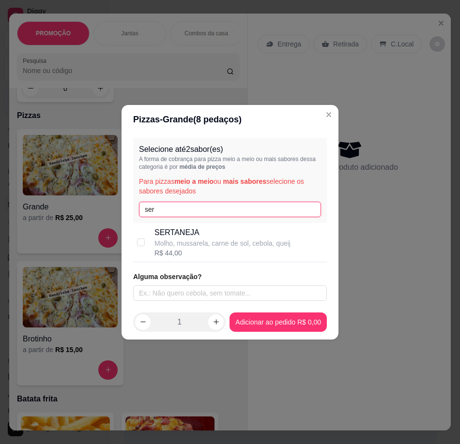
type input "ser"
click at [202, 241] on p "Molho, mussarela, carne de sol, cebola, queij" at bounding box center [222, 244] width 136 height 10
checkbox input "true"
drag, startPoint x: 193, startPoint y: 214, endPoint x: 104, endPoint y: 214, distance: 88.6
click at [104, 214] on div "Pizzas - Grande ( 8 pedaços) Selecione até 2 sabor(es) A forma de cobrança para…" at bounding box center [230, 222] width 460 height 444
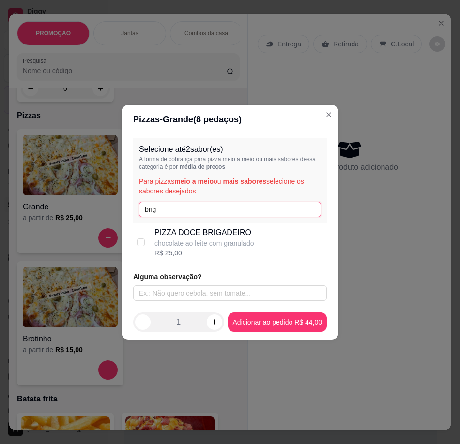
type input "brig"
click at [230, 239] on p "chocolate ao leite com granulado" at bounding box center [203, 244] width 99 height 10
checkbox input "true"
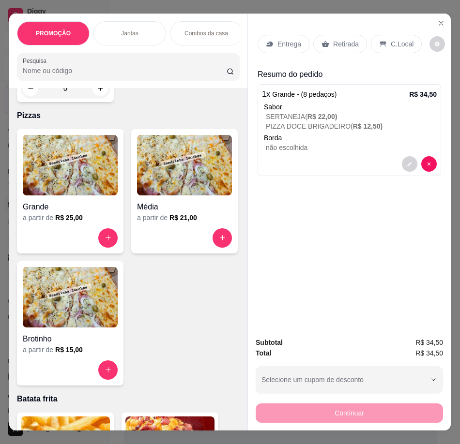
click at [344, 39] on p "Retirada" at bounding box center [346, 44] width 26 height 10
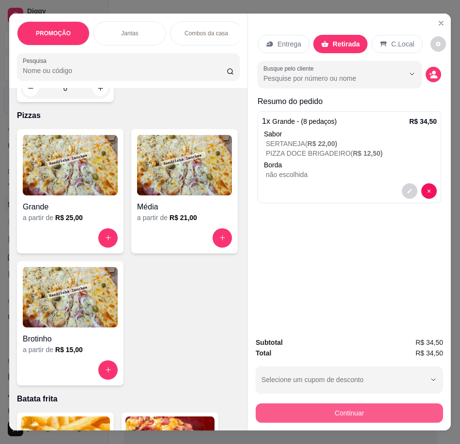
click at [377, 414] on button "Continuar" at bounding box center [349, 413] width 187 height 19
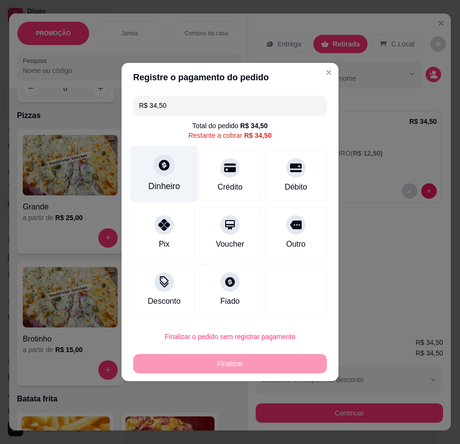
click at [170, 180] on div "Dinheiro" at bounding box center [164, 174] width 68 height 57
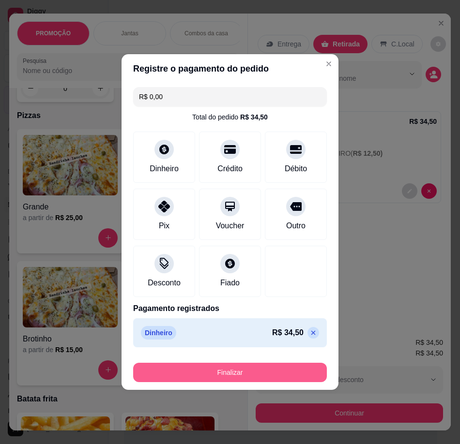
click at [285, 375] on button "Finalizar" at bounding box center [230, 372] width 194 height 19
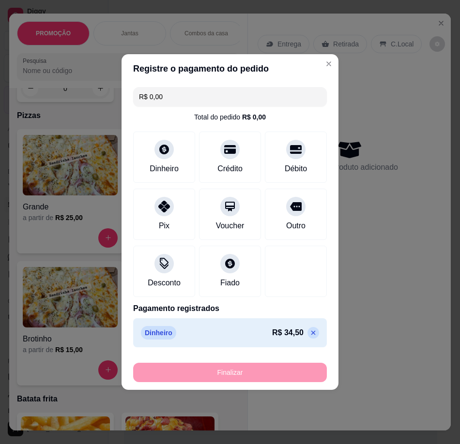
type input "-R$ 34,50"
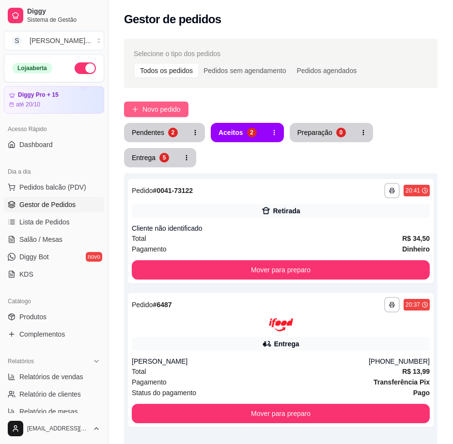
click at [163, 107] on span "Novo pedido" at bounding box center [161, 109] width 38 height 11
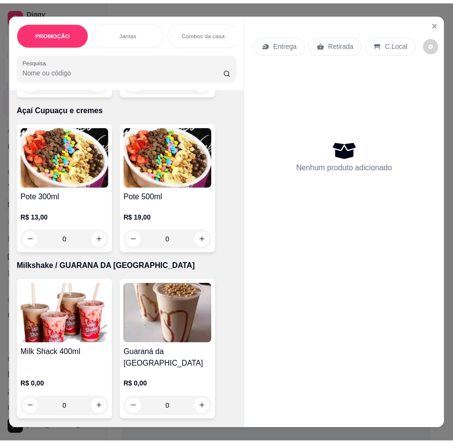
scroll to position [3147, 0]
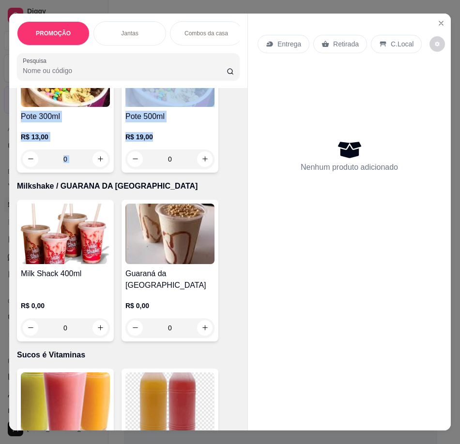
drag, startPoint x: 15, startPoint y: 250, endPoint x: 169, endPoint y: 271, distance: 155.3
click at [169, 173] on div "Pote 300ml R$ 13,00 0 Pote 500ml R$ 19,00 0" at bounding box center [128, 108] width 223 height 130
copy div "Pote 300ml R$ 13,00 Pote 500ml R$ 19,00"
click at [442, 18] on button "Close" at bounding box center [440, 22] width 15 height 15
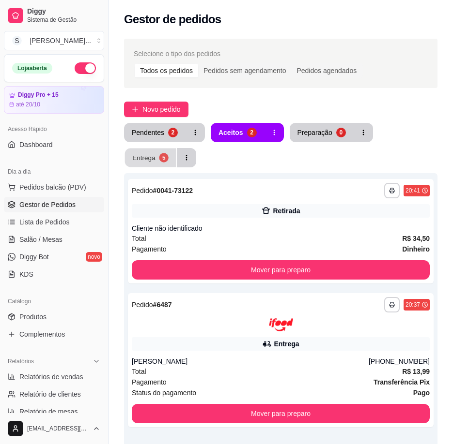
click at [162, 155] on div "5" at bounding box center [163, 157] width 9 height 9
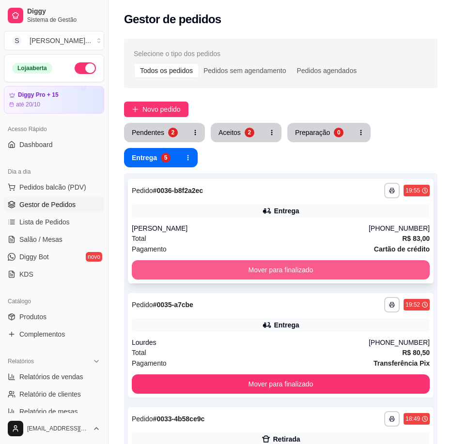
click at [399, 268] on button "Mover para finalizado" at bounding box center [281, 269] width 298 height 19
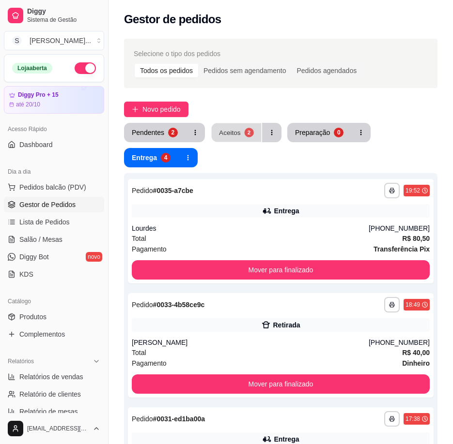
click at [246, 134] on div "2" at bounding box center [248, 132] width 9 height 9
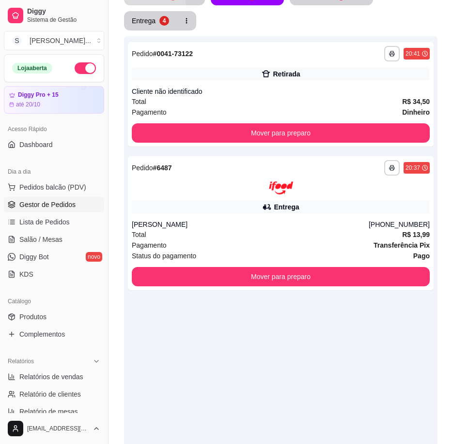
scroll to position [48, 0]
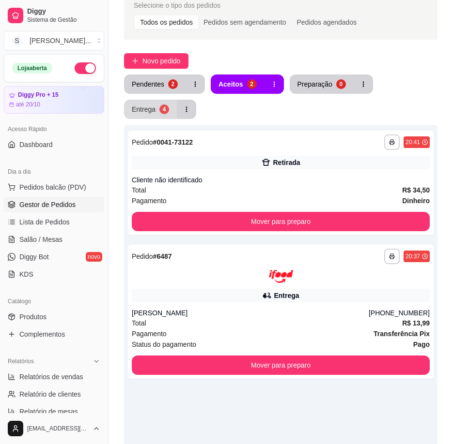
click at [148, 107] on div "Entrega" at bounding box center [144, 110] width 24 height 10
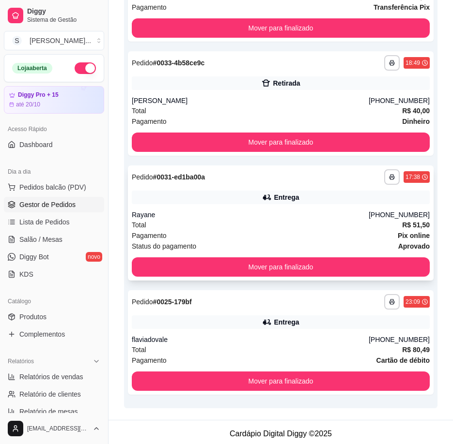
scroll to position [245, 0]
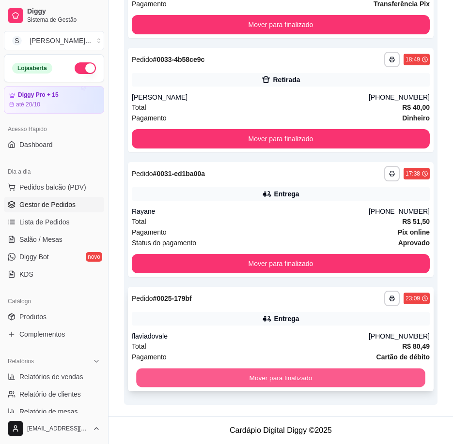
click at [395, 381] on button "Mover para finalizado" at bounding box center [280, 378] width 289 height 19
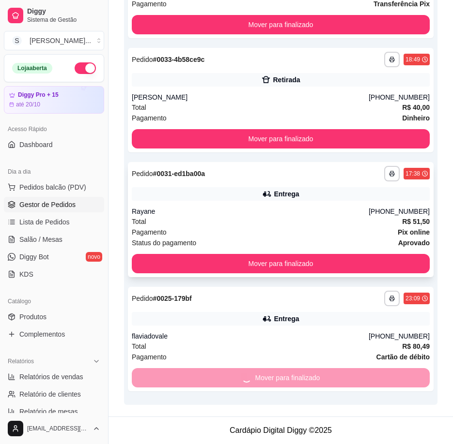
scroll to position [213, 0]
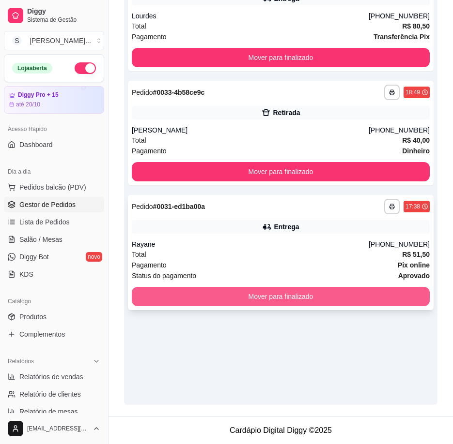
click at [377, 297] on button "Mover para finalizado" at bounding box center [281, 296] width 298 height 19
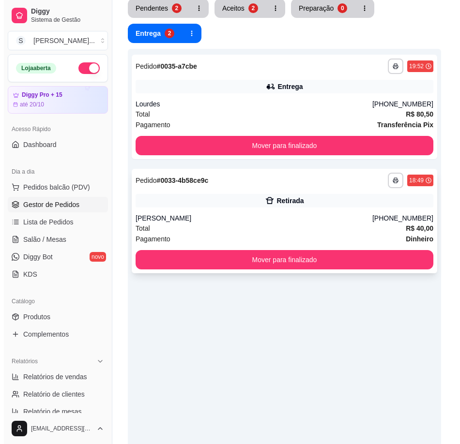
scroll to position [116, 0]
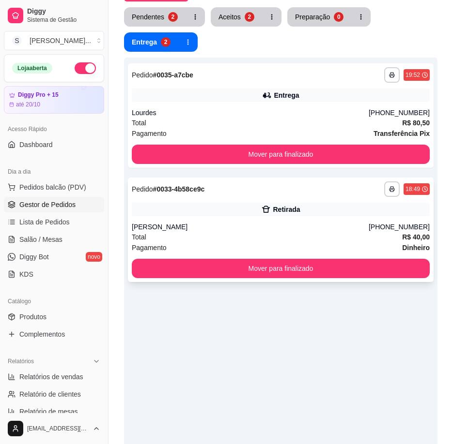
click at [336, 233] on div "Total R$ 40,00" at bounding box center [281, 237] width 298 height 11
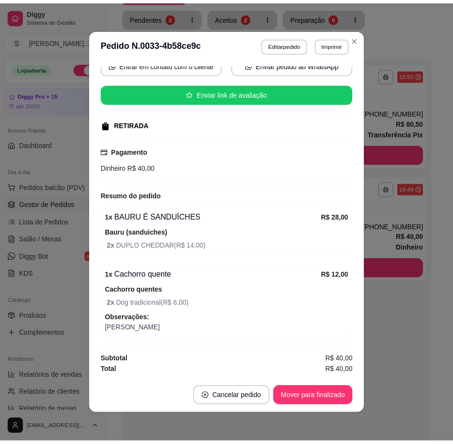
scroll to position [2, 0]
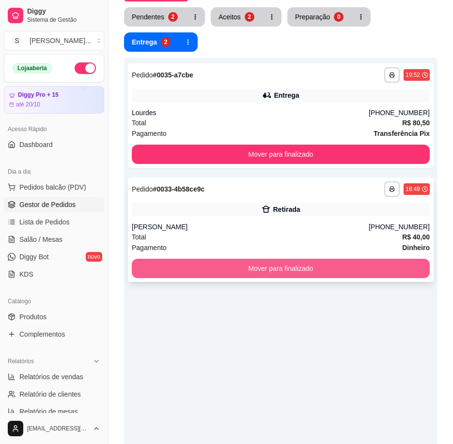
click at [371, 270] on button "Mover para finalizado" at bounding box center [281, 268] width 298 height 19
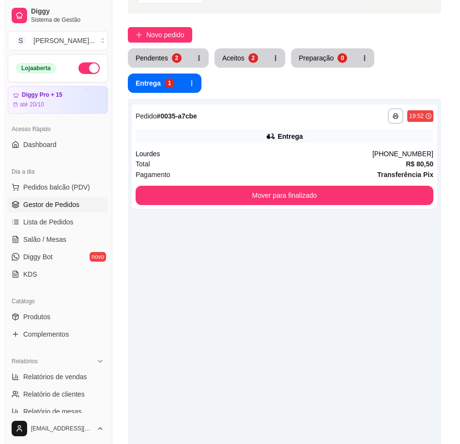
scroll to position [0, 0]
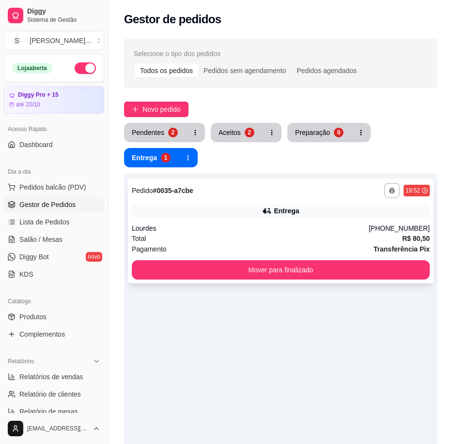
click at [298, 225] on div "Lourdes" at bounding box center [250, 229] width 237 height 10
click at [241, 128] on button "Aceitos 2" at bounding box center [236, 132] width 51 height 19
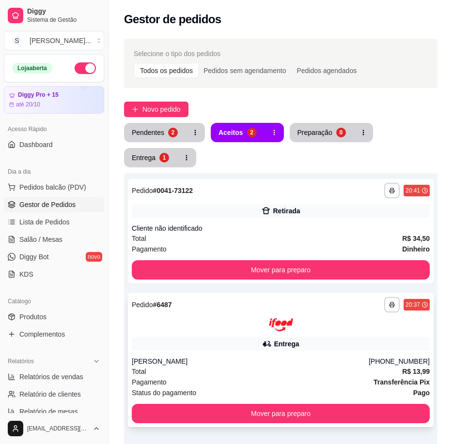
click at [288, 335] on div "**********" at bounding box center [280, 360] width 305 height 134
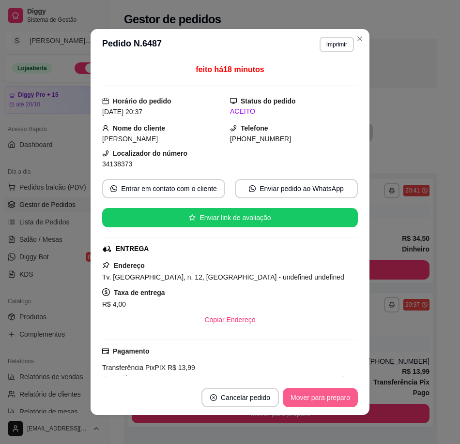
click at [339, 399] on button "Mover para preparo" at bounding box center [320, 397] width 75 height 19
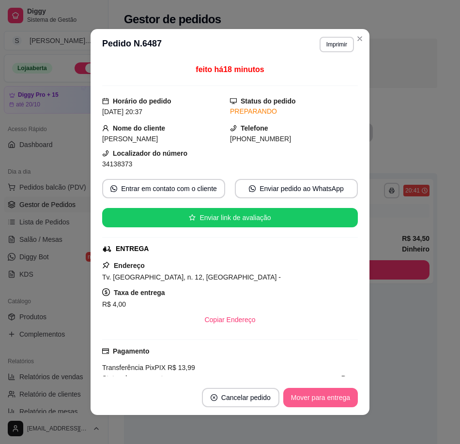
click at [338, 399] on button "Mover para entrega" at bounding box center [320, 397] width 75 height 19
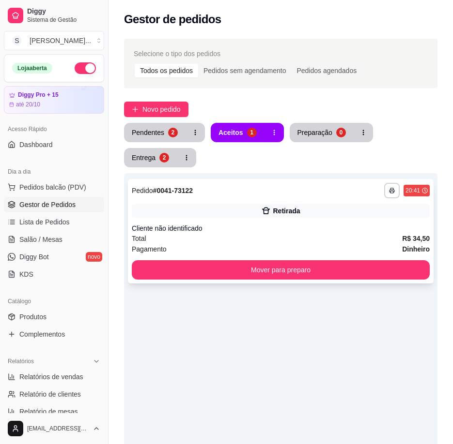
click at [280, 220] on div "**********" at bounding box center [280, 231] width 305 height 105
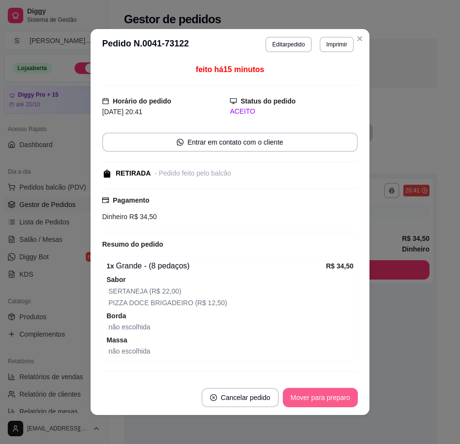
click at [315, 396] on button "Mover para preparo" at bounding box center [320, 397] width 75 height 19
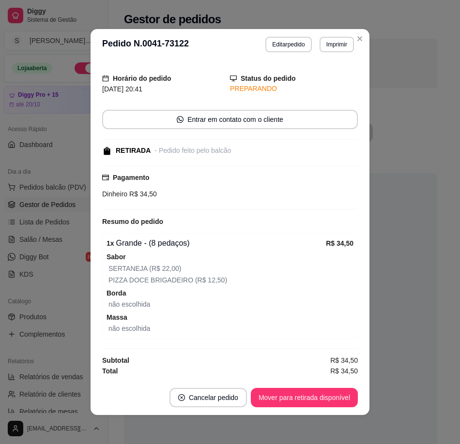
scroll to position [2, 0]
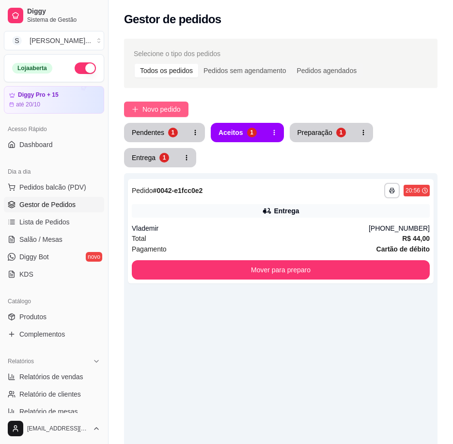
click at [166, 111] on span "Novo pedido" at bounding box center [161, 109] width 38 height 11
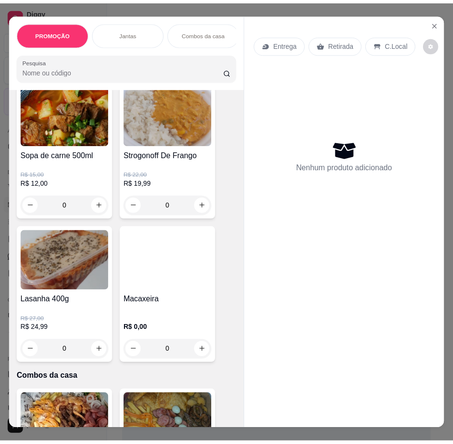
scroll to position [194, 0]
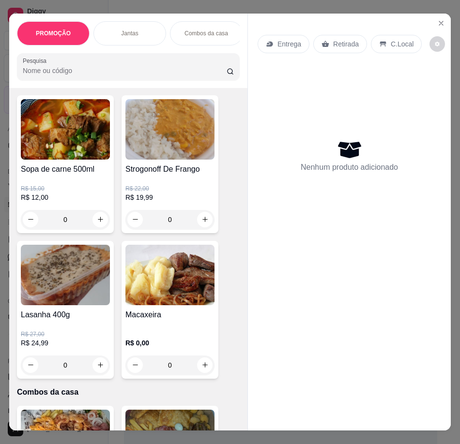
click at [165, 329] on div "Macaxeira" at bounding box center [169, 318] width 89 height 19
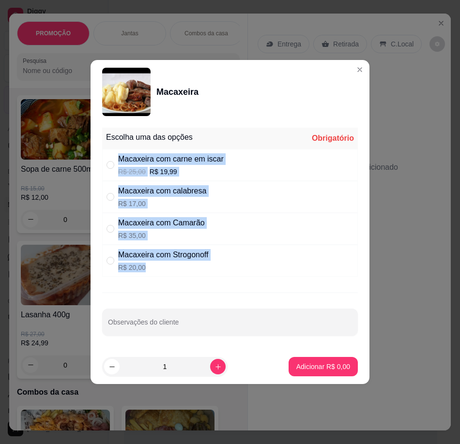
drag, startPoint x: 99, startPoint y: 151, endPoint x: 197, endPoint y: 272, distance: 155.2
click at [197, 272] on div "Escolha uma das opções Obrigatório Macaxeira com carne em iscar R$ 25,00 R$ 19,…" at bounding box center [230, 237] width 279 height 226
copy div "Macaxeira com carne em iscar R$ 25,00 R$ 19,99 Macaxeira com calabresa R$ 17,00…"
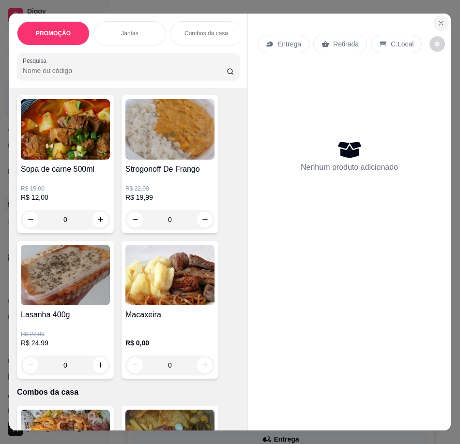
click at [439, 21] on icon "Close" at bounding box center [441, 23] width 4 height 4
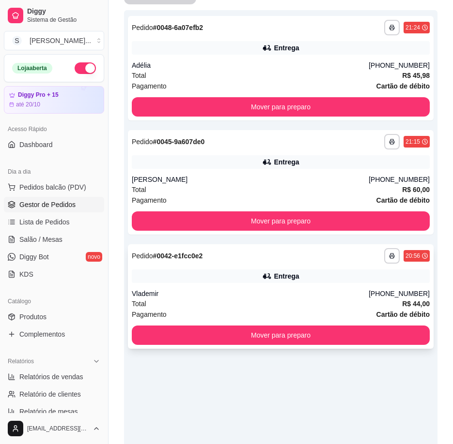
scroll to position [213, 0]
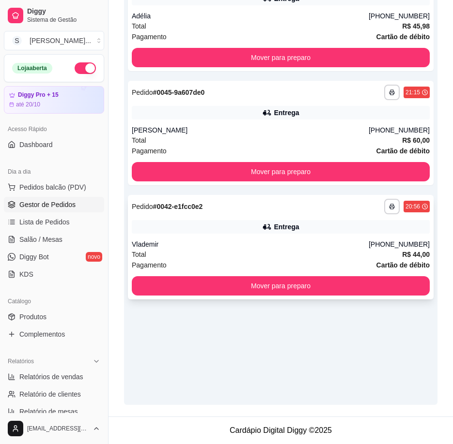
click at [259, 233] on div "Entrega" at bounding box center [281, 227] width 298 height 14
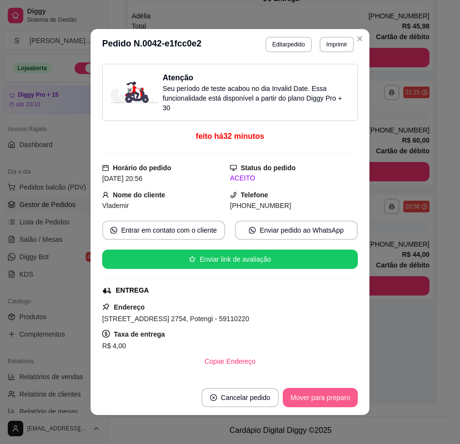
click at [339, 396] on button "Mover para preparo" at bounding box center [320, 397] width 75 height 19
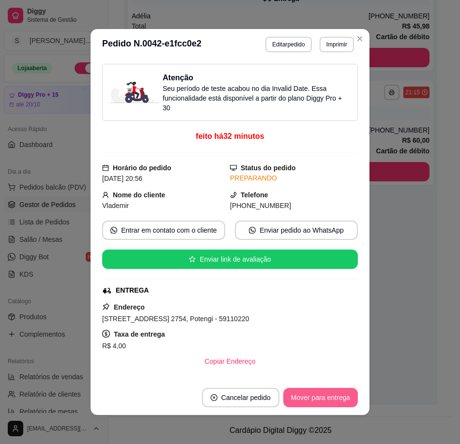
click at [336, 402] on button "Mover para entrega" at bounding box center [320, 397] width 75 height 19
drag, startPoint x: 243, startPoint y: 205, endPoint x: 299, endPoint y: 208, distance: 56.2
click at [299, 208] on div "[PHONE_NUMBER]" at bounding box center [294, 205] width 128 height 11
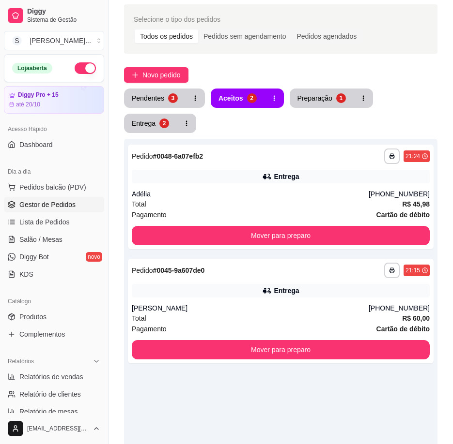
scroll to position [19, 0]
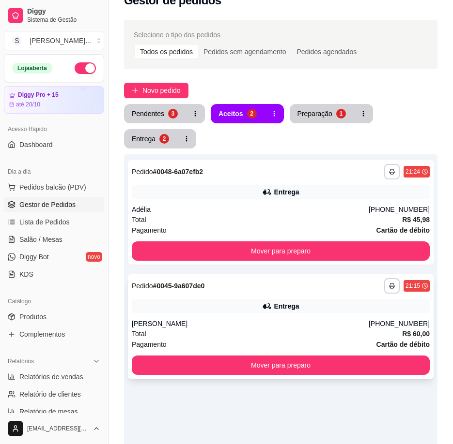
click at [369, 300] on div "Entrega" at bounding box center [281, 307] width 298 height 14
click at [331, 304] on div "Entrega" at bounding box center [281, 307] width 298 height 14
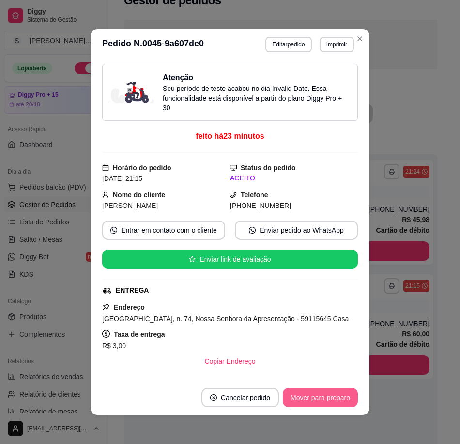
click at [319, 403] on button "Mover para preparo" at bounding box center [320, 397] width 75 height 19
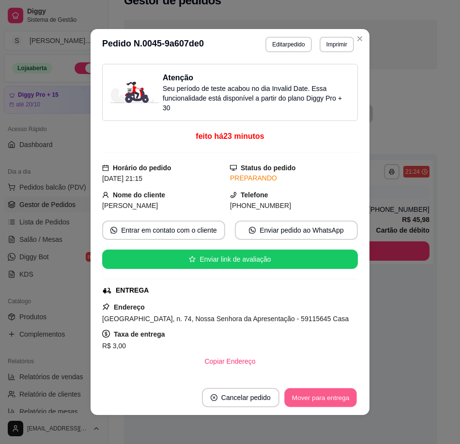
click at [331, 398] on button "Mover para entrega" at bounding box center [320, 398] width 73 height 19
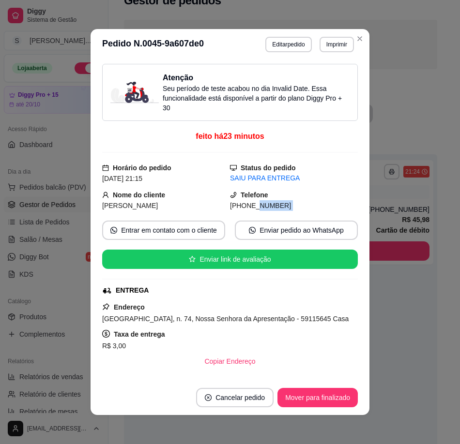
drag, startPoint x: 243, startPoint y: 208, endPoint x: 313, endPoint y: 211, distance: 70.3
click at [313, 211] on div "Atenção Seu período de teste acabou no dia Invalid Date . Essa funcionalidade e…" at bounding box center [230, 220] width 256 height 313
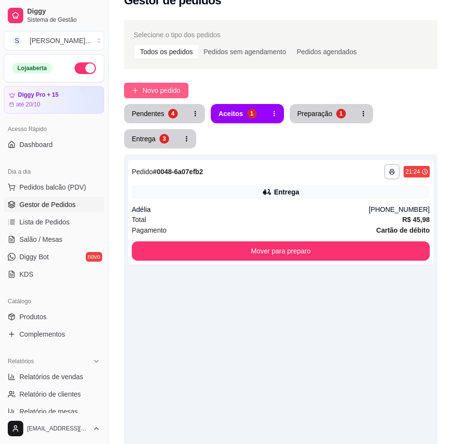
click at [145, 93] on span "Novo pedido" at bounding box center [161, 90] width 38 height 11
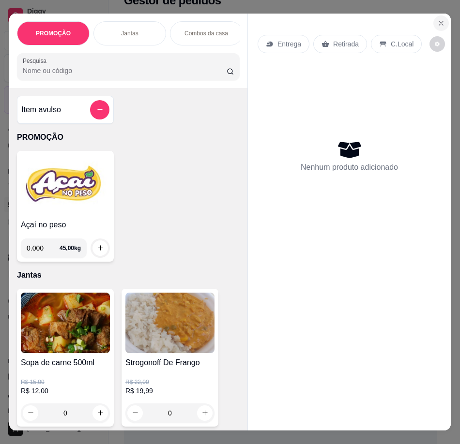
click at [433, 18] on button "Close" at bounding box center [440, 22] width 15 height 15
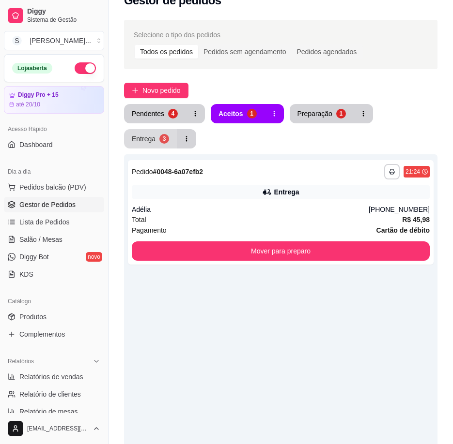
click at [142, 137] on div "Entrega" at bounding box center [144, 139] width 24 height 10
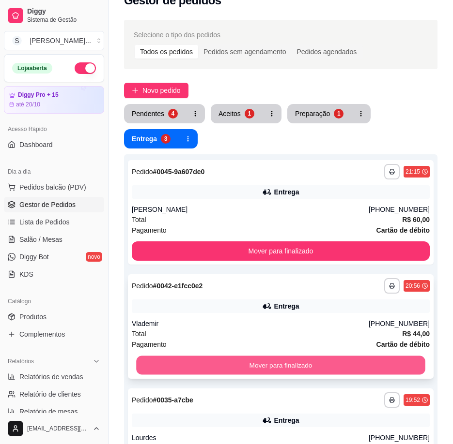
click at [405, 366] on button "Mover para finalizado" at bounding box center [280, 365] width 289 height 19
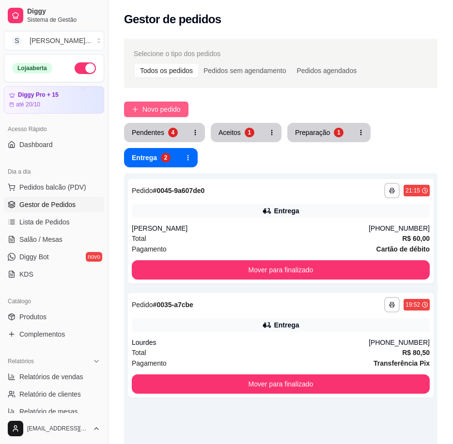
click at [171, 107] on span "Novo pedido" at bounding box center [161, 109] width 38 height 11
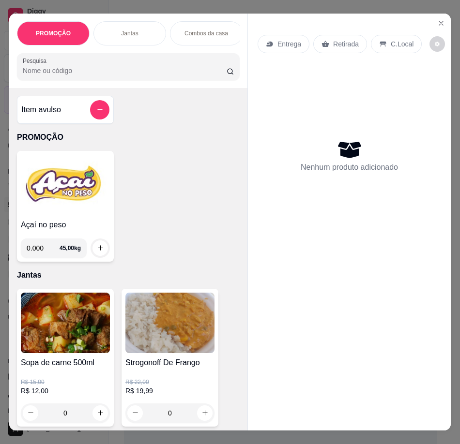
click at [277, 39] on p "Entrega" at bounding box center [289, 44] width 24 height 10
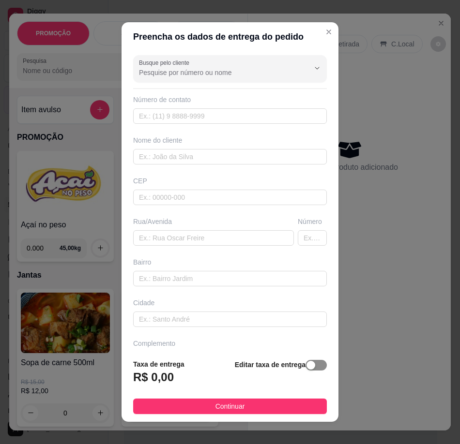
click at [308, 362] on span "button" at bounding box center [315, 365] width 21 height 11
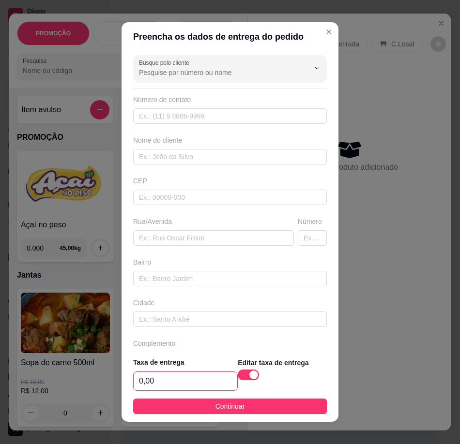
click at [146, 381] on input "0,00" at bounding box center [186, 381] width 104 height 18
type input "3,00"
click at [172, 229] on div "Rua/Avenida" at bounding box center [213, 231] width 165 height 29
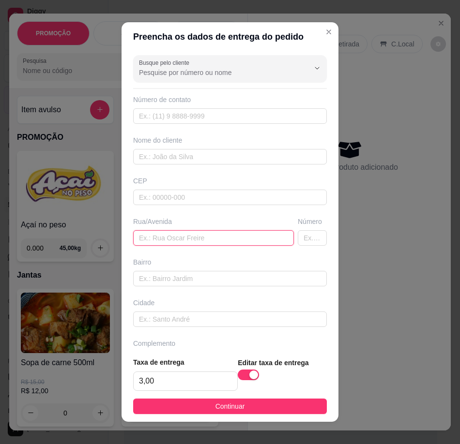
click at [179, 237] on input "text" at bounding box center [213, 237] width 161 height 15
paste input "Rua [PERSON_NAME]"
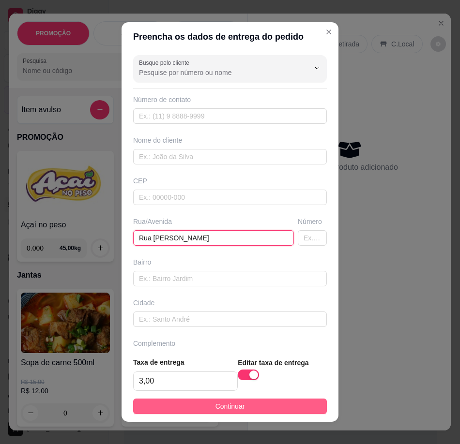
type input "Rua [PERSON_NAME]"
click at [215, 406] on span "Continuar" at bounding box center [230, 406] width 30 height 11
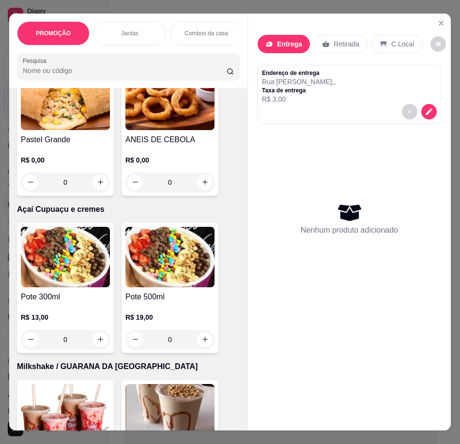
scroll to position [3050, 0]
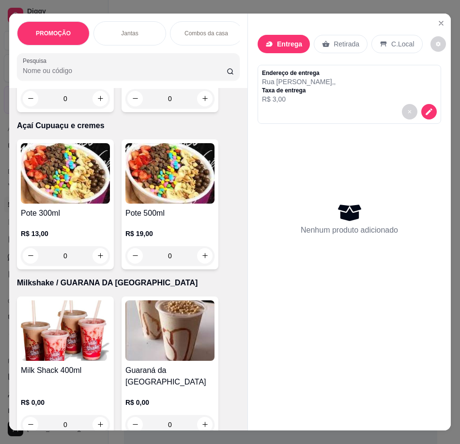
click at [53, 62] on h4 "Pastel Grande" at bounding box center [65, 56] width 89 height 12
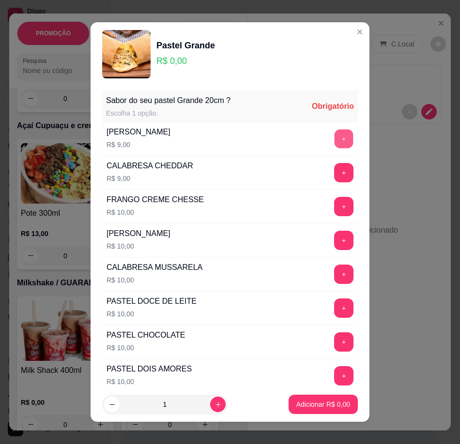
click at [335, 133] on button "+" at bounding box center [344, 139] width 19 height 19
click at [334, 165] on button "+" at bounding box center [343, 172] width 19 height 19
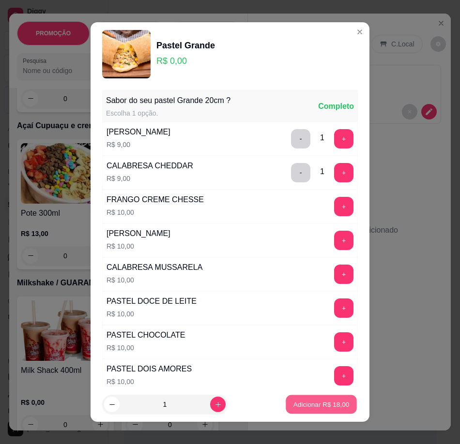
click at [324, 407] on p "Adicionar R$ 18,00" at bounding box center [321, 404] width 56 height 9
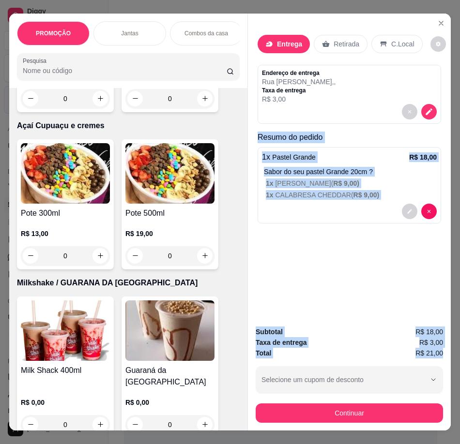
drag, startPoint x: 282, startPoint y: 165, endPoint x: 442, endPoint y: 350, distance: 244.7
click at [442, 350] on div "Entrega Retirada C.Local Endereço de entrega Rua [PERSON_NAME] , , Taxa de entr…" at bounding box center [348, 223] width 203 height 418
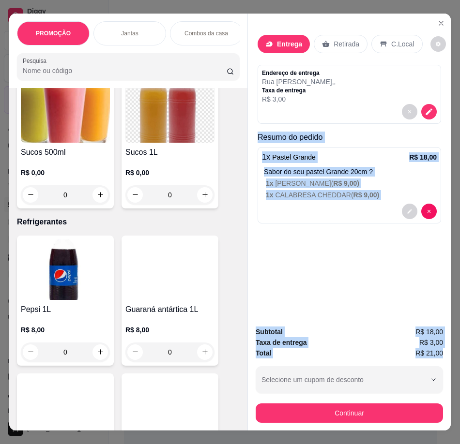
scroll to position [3631, 0]
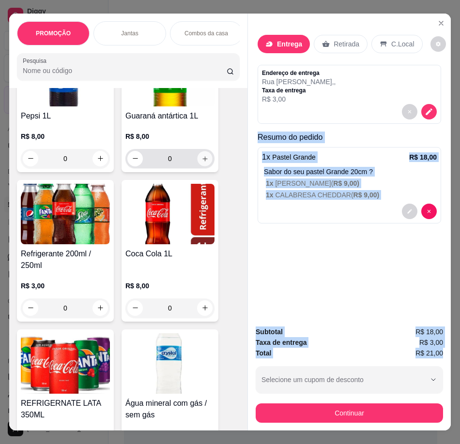
click at [201, 162] on icon "increase-product-quantity" at bounding box center [204, 158] width 7 height 7
type input "1"
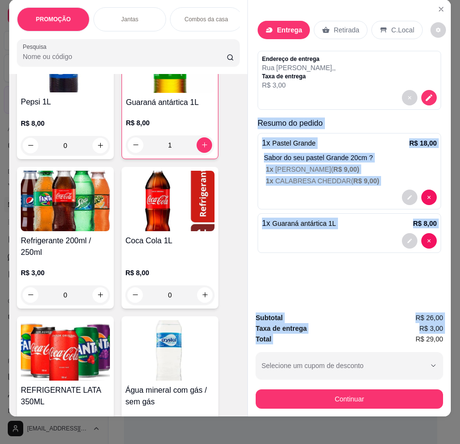
scroll to position [21, 0]
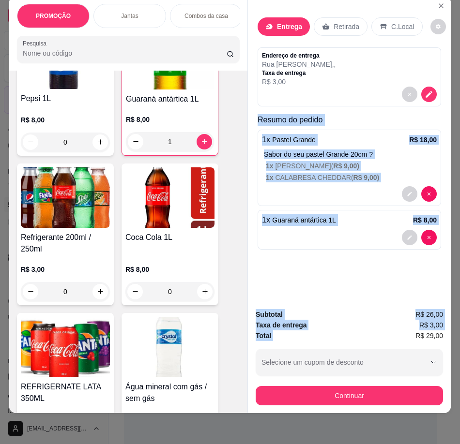
click at [258, 104] on div "Entrega Retirada C.Local Endereço de entrega Rua [PERSON_NAME] , , Taxa de entr…" at bounding box center [349, 132] width 183 height 244
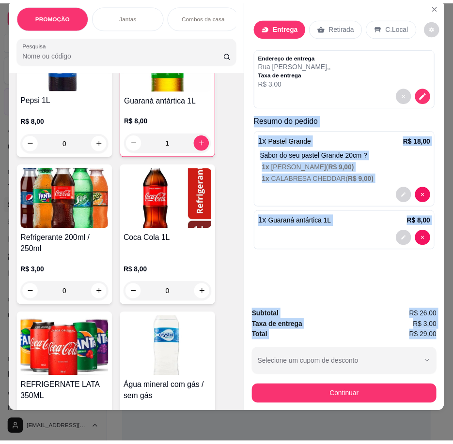
scroll to position [21, 6]
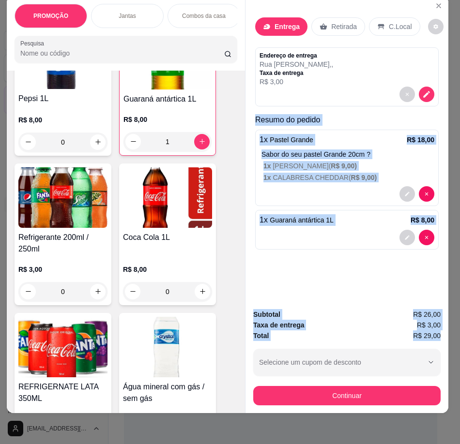
drag, startPoint x: 255, startPoint y: 106, endPoint x: 443, endPoint y: 328, distance: 291.6
click at [444, 329] on div "PROMOÇÃO Jantas Combos da casa Sanduíche é Bauru Cachorro quente 🌭 Pizzas Batat…" at bounding box center [230, 222] width 460 height 444
click at [422, 90] on icon "decrease-product-quantity" at bounding box center [426, 94] width 9 height 9
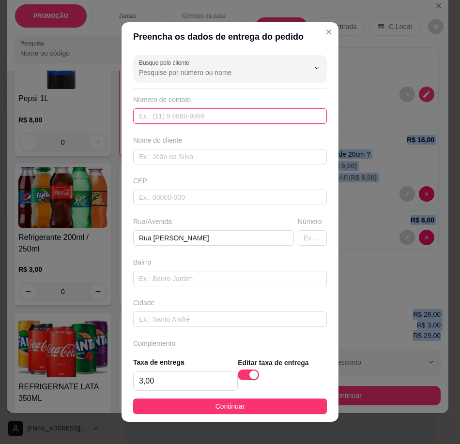
click at [266, 117] on input "text" at bounding box center [230, 115] width 194 height 15
paste input "[PHONE_NUMBER]"
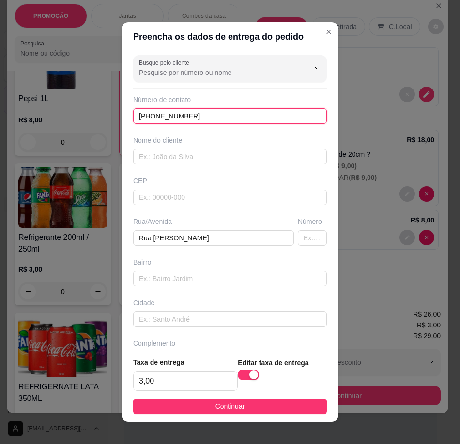
type input "[PHONE_NUMBER]"
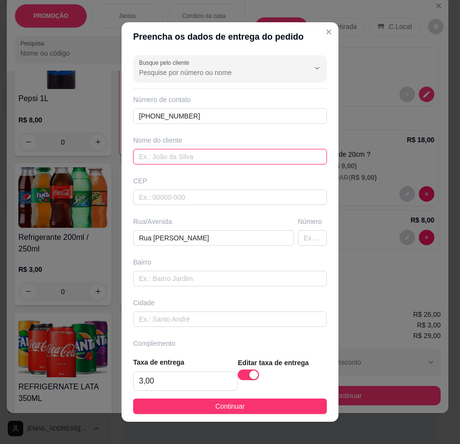
click at [225, 159] on input "text" at bounding box center [230, 156] width 194 height 15
paste input "[PERSON_NAME]"
type input "[PERSON_NAME]"
click at [298, 241] on input "text" at bounding box center [312, 237] width 29 height 15
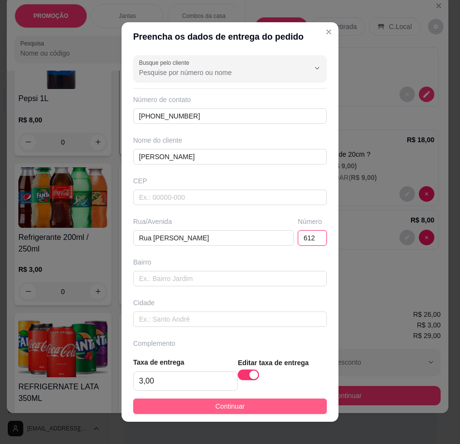
type input "612"
click at [256, 410] on button "Continuar" at bounding box center [230, 406] width 194 height 15
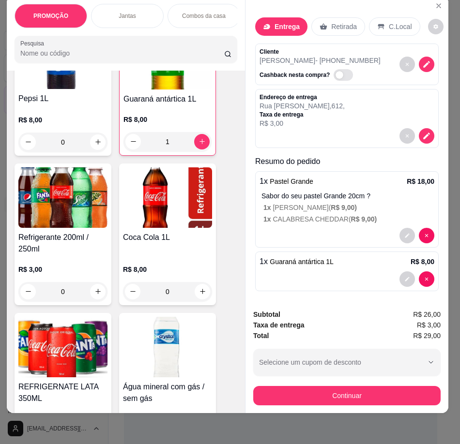
click at [303, 392] on button "Continuar" at bounding box center [346, 395] width 187 height 19
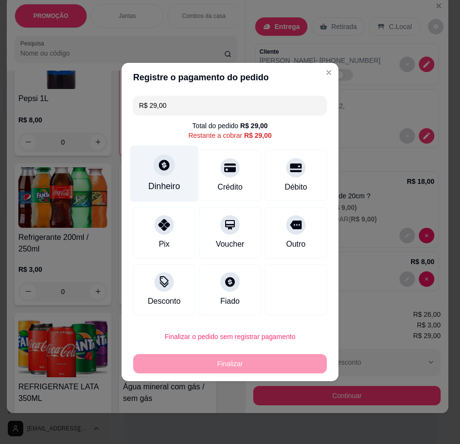
click at [148, 168] on div "Dinheiro" at bounding box center [164, 174] width 68 height 57
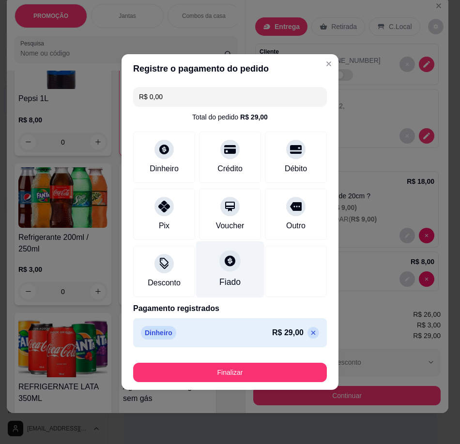
type input "R$ 0,00"
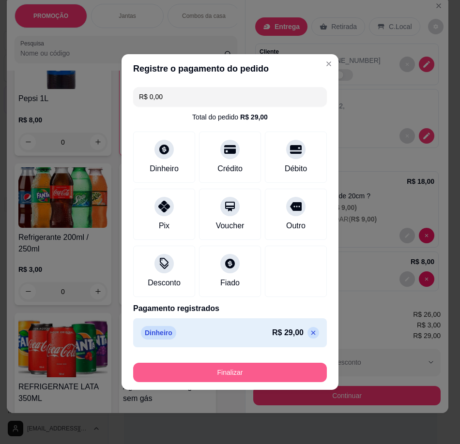
click at [253, 371] on button "Finalizar" at bounding box center [230, 372] width 194 height 19
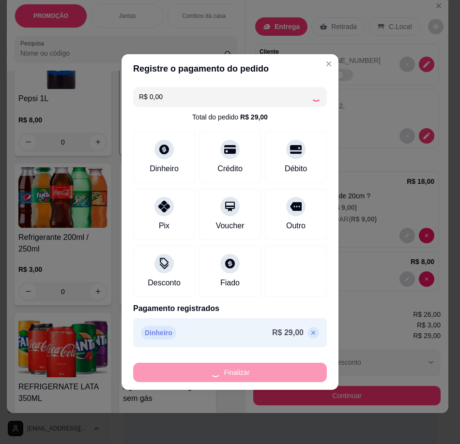
type input "0"
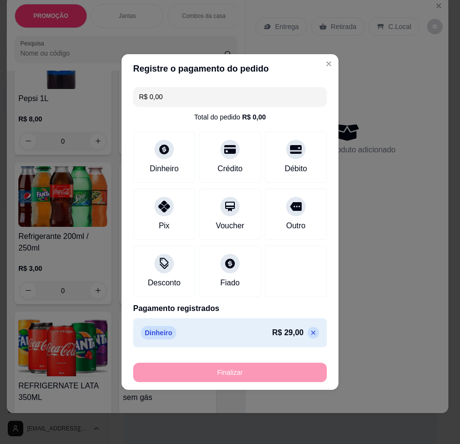
type input "-R$ 29,00"
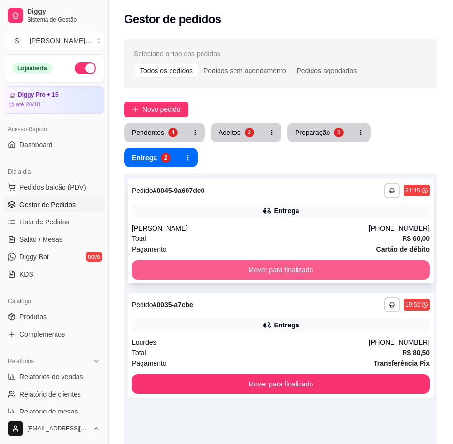
click at [395, 269] on button "Mover para finalizado" at bounding box center [281, 269] width 298 height 19
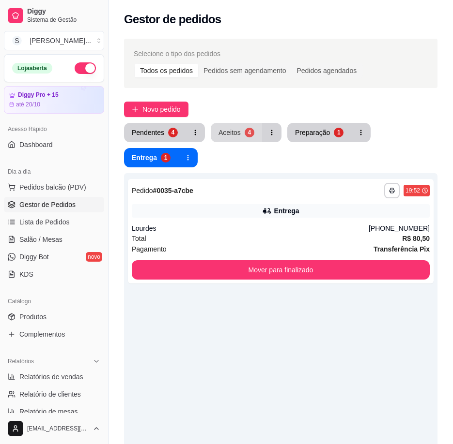
click at [236, 135] on div "Aceitos" at bounding box center [229, 133] width 22 height 10
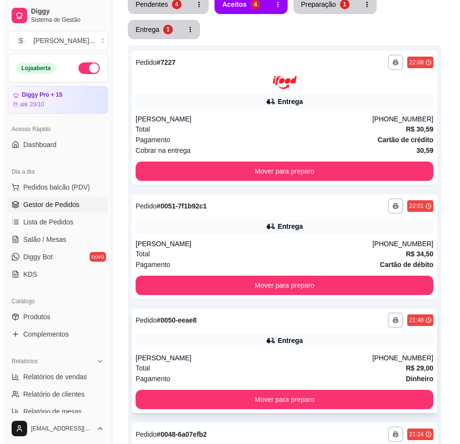
scroll to position [264, 0]
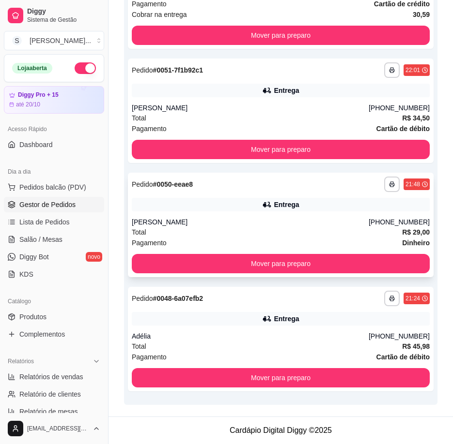
click at [371, 215] on div "**********" at bounding box center [280, 225] width 305 height 105
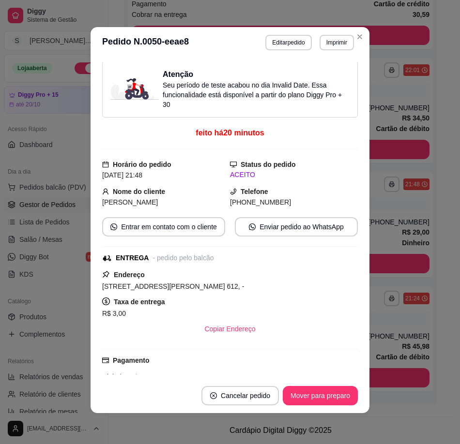
scroll to position [0, 0]
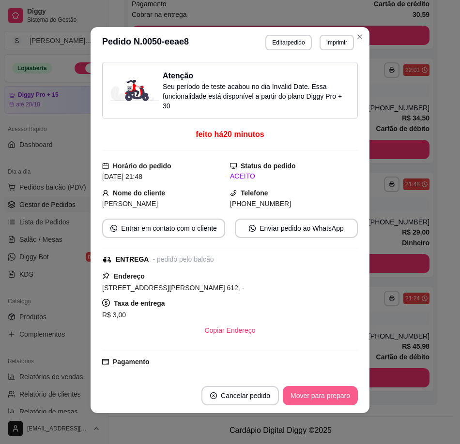
click at [313, 387] on button "Mover para preparo" at bounding box center [320, 395] width 75 height 19
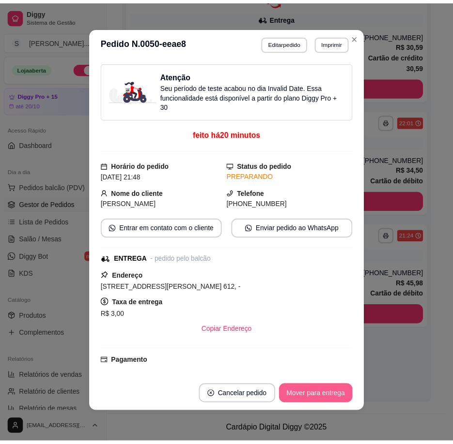
scroll to position [213, 0]
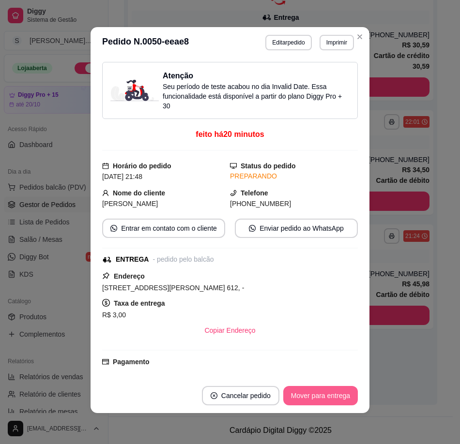
click at [332, 395] on button "Mover para entrega" at bounding box center [320, 395] width 75 height 19
click at [337, 397] on button "Mover para finalizado" at bounding box center [317, 395] width 80 height 19
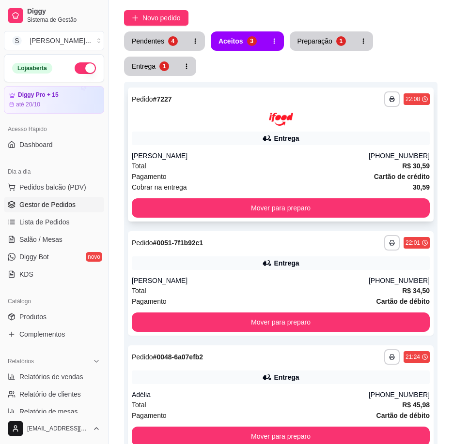
scroll to position [0, 0]
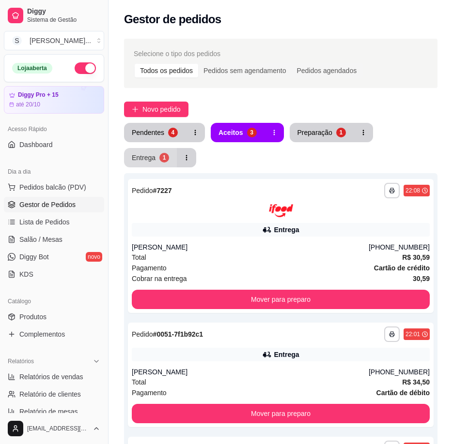
click at [167, 151] on button "Entrega 1" at bounding box center [150, 157] width 53 height 19
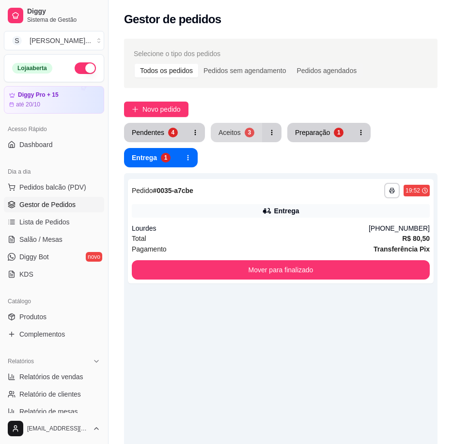
click at [233, 132] on div "Aceitos" at bounding box center [229, 133] width 22 height 10
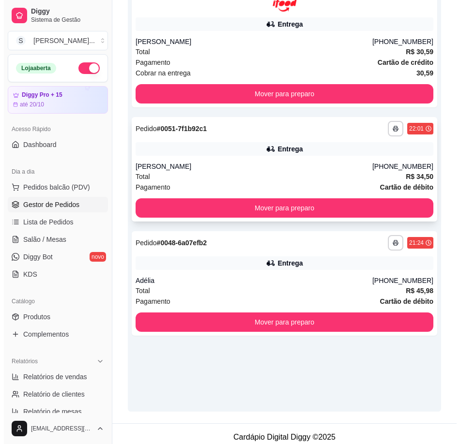
scroll to position [213, 0]
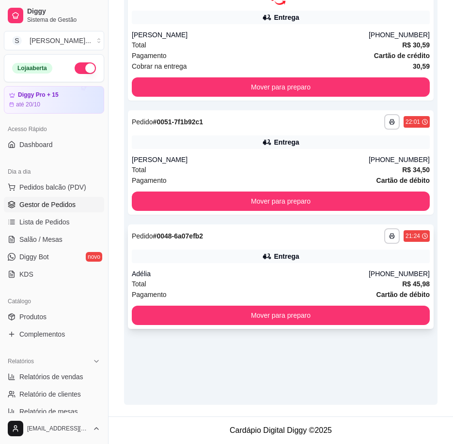
click at [395, 275] on div "[PHONE_NUMBER]" at bounding box center [398, 274] width 61 height 10
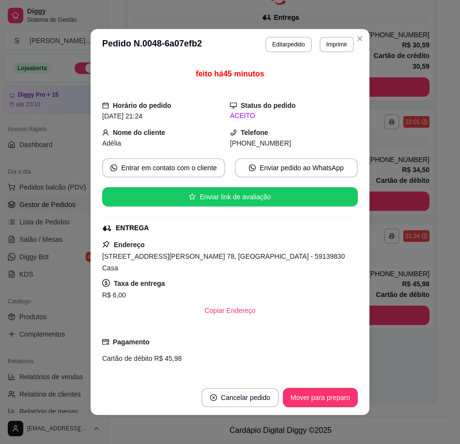
scroll to position [130, 0]
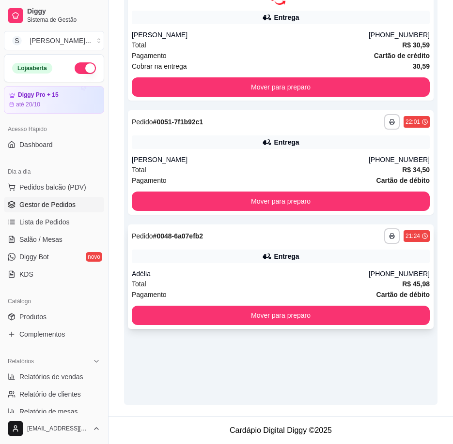
click at [338, 263] on div "**********" at bounding box center [280, 277] width 305 height 105
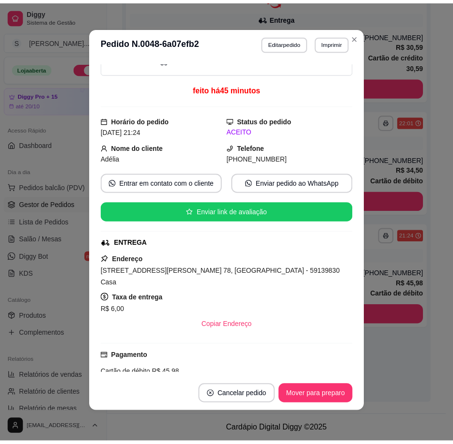
scroll to position [0, 0]
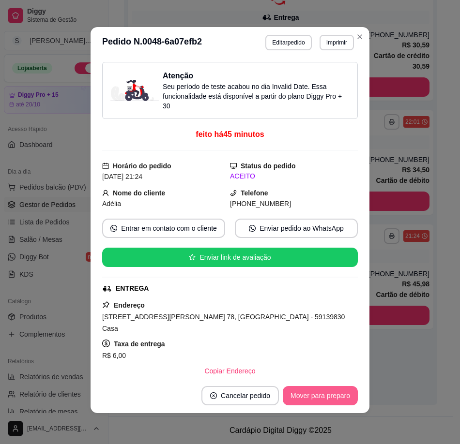
click at [330, 396] on button "Mover para preparo" at bounding box center [320, 395] width 75 height 19
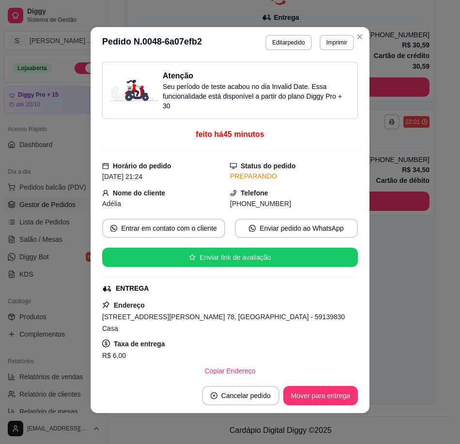
drag, startPoint x: 239, startPoint y: 207, endPoint x: 306, endPoint y: 207, distance: 67.3
click at [306, 207] on div "[PHONE_NUMBER]" at bounding box center [294, 203] width 128 height 11
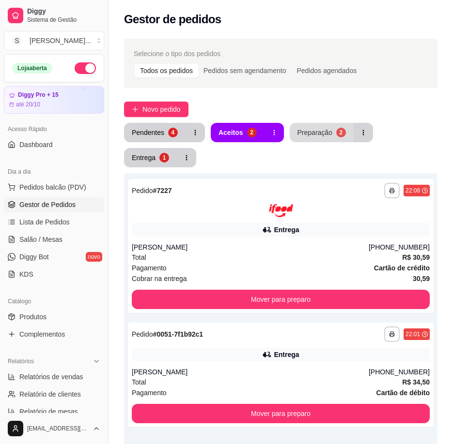
click at [320, 136] on div "Preparação" at bounding box center [314, 133] width 35 height 10
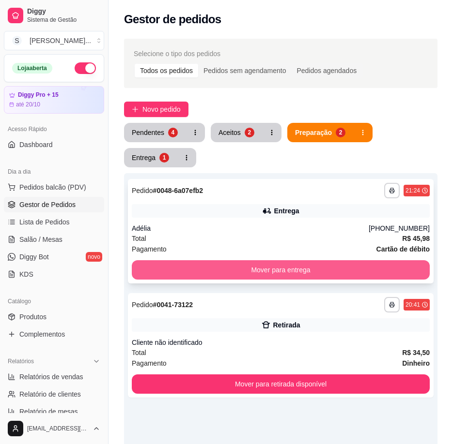
click at [343, 271] on button "Mover para entrega" at bounding box center [281, 269] width 298 height 19
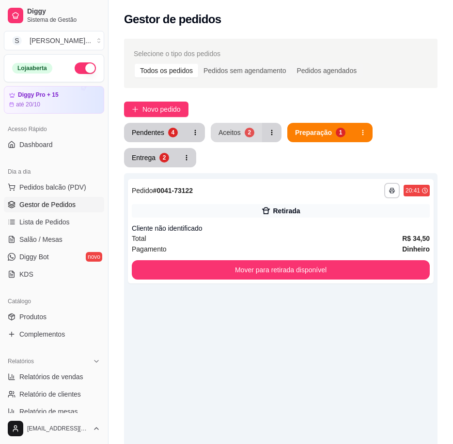
click at [231, 131] on div "Aceitos" at bounding box center [229, 133] width 22 height 10
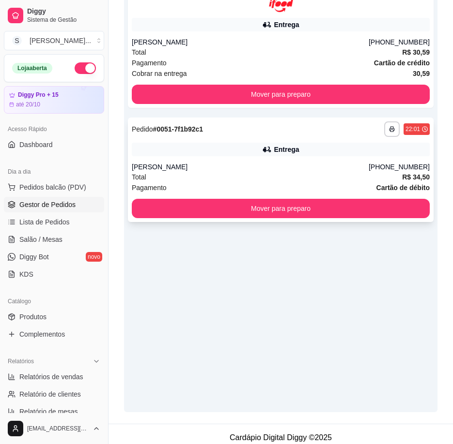
scroll to position [213, 0]
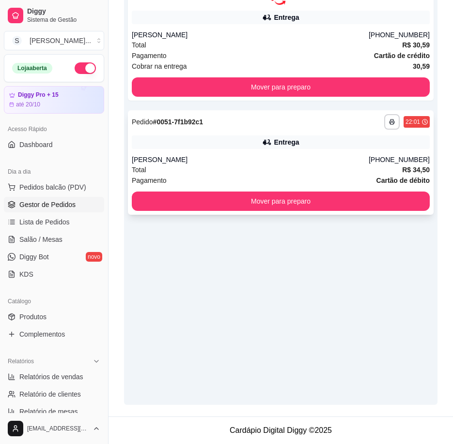
click at [327, 167] on div "Total R$ 34,50" at bounding box center [281, 170] width 298 height 11
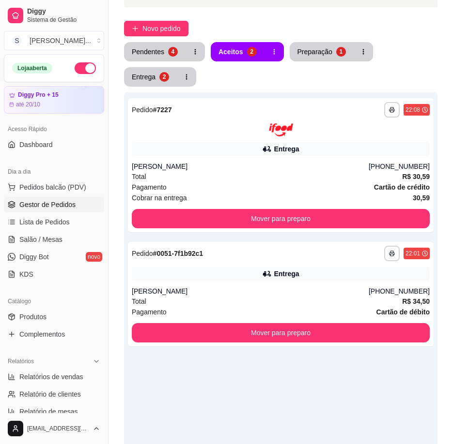
scroll to position [0, 0]
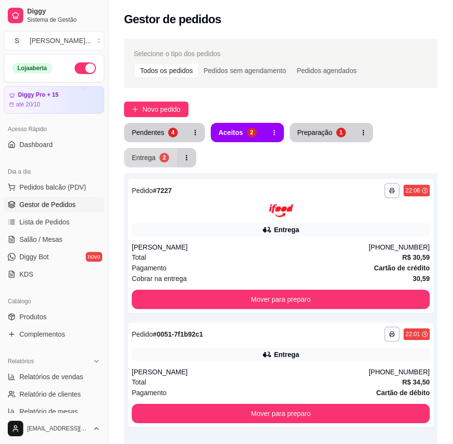
click at [151, 159] on div "Entrega" at bounding box center [144, 158] width 24 height 10
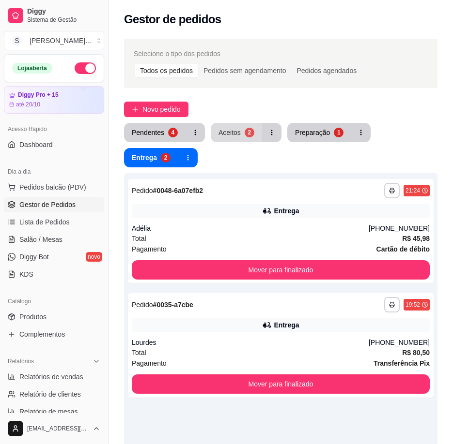
click at [236, 140] on button "Aceitos 2" at bounding box center [236, 132] width 51 height 19
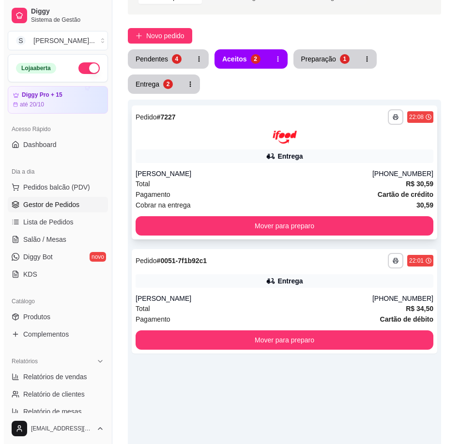
scroll to position [145, 0]
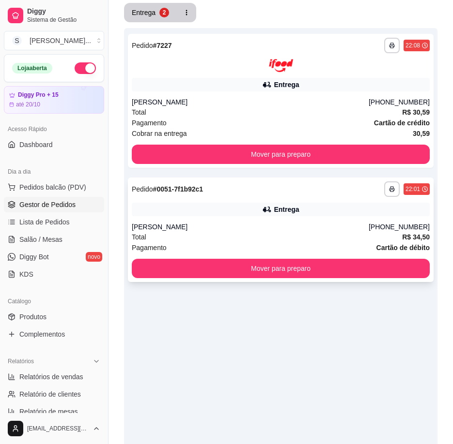
click at [287, 210] on div "Entrega" at bounding box center [286, 210] width 25 height 10
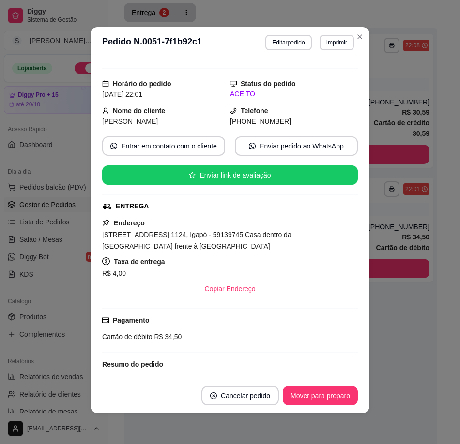
scroll to position [0, 0]
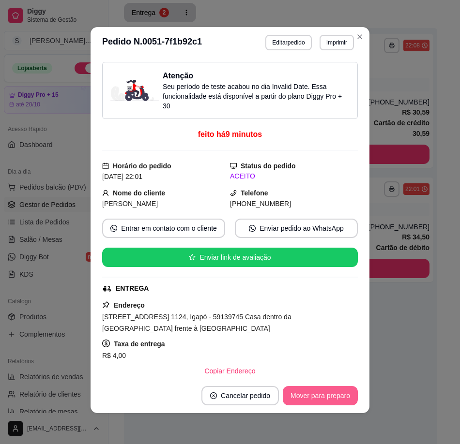
click at [317, 399] on button "Mover para preparo" at bounding box center [320, 395] width 75 height 19
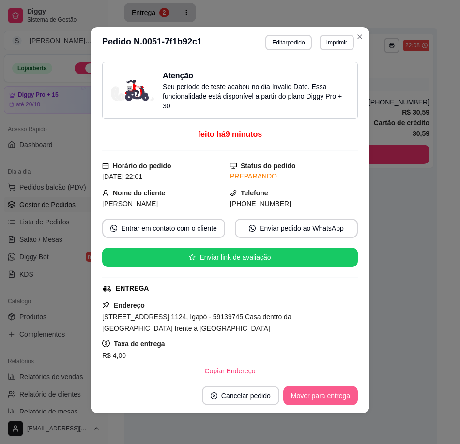
click at [327, 399] on button "Mover para entrega" at bounding box center [320, 395] width 75 height 19
drag, startPoint x: 242, startPoint y: 205, endPoint x: 305, endPoint y: 206, distance: 62.9
click at [305, 206] on div "[PHONE_NUMBER]" at bounding box center [294, 203] width 128 height 11
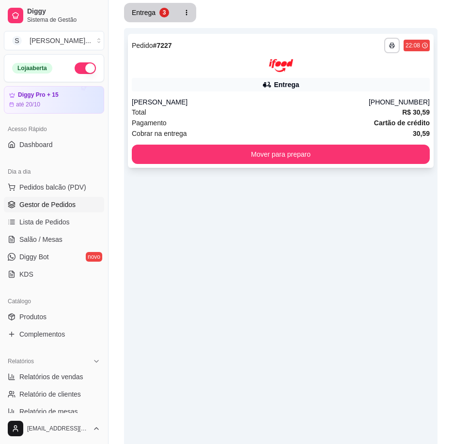
click at [299, 75] on div "**********" at bounding box center [280, 101] width 305 height 134
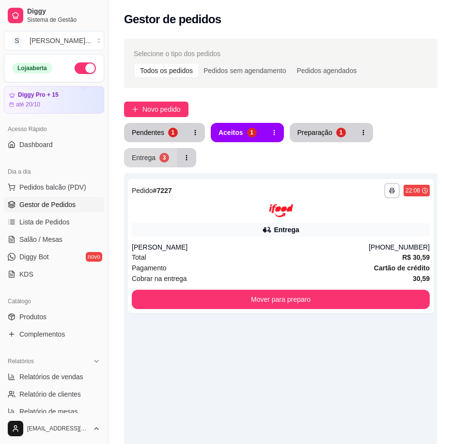
click at [153, 158] on div "Entrega" at bounding box center [144, 158] width 24 height 10
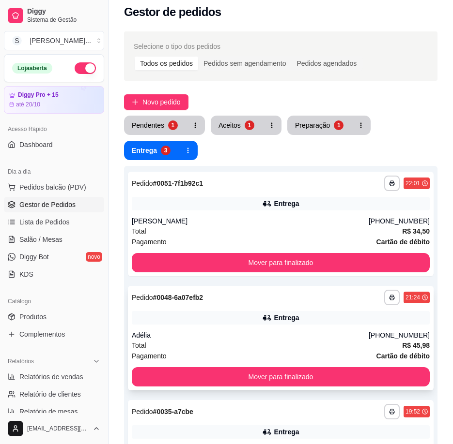
scroll to position [48, 0]
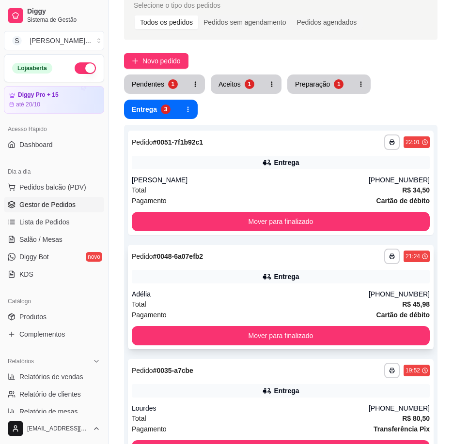
click at [336, 295] on div "Adélia" at bounding box center [250, 294] width 237 height 10
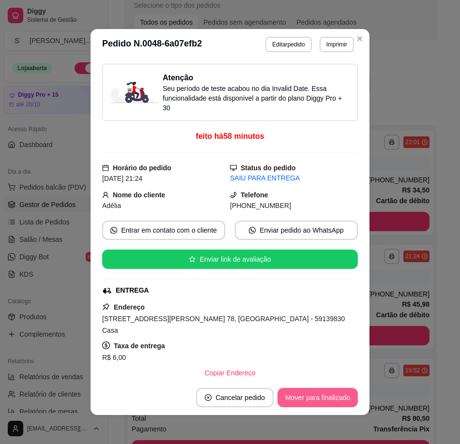
click at [321, 397] on button "Mover para finalizado" at bounding box center [317, 397] width 80 height 19
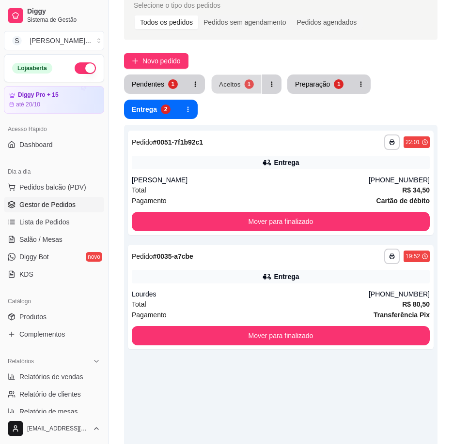
click at [232, 82] on div "Aceitos" at bounding box center [230, 83] width 22 height 9
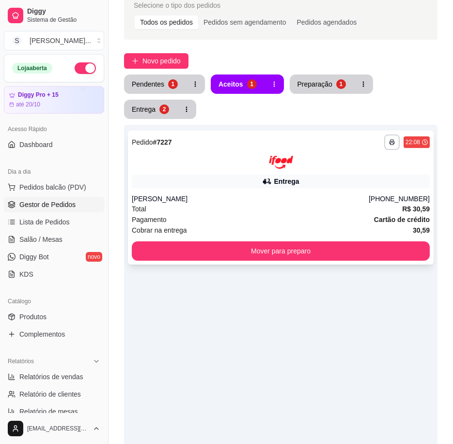
click at [333, 200] on div "[PERSON_NAME]" at bounding box center [250, 199] width 237 height 10
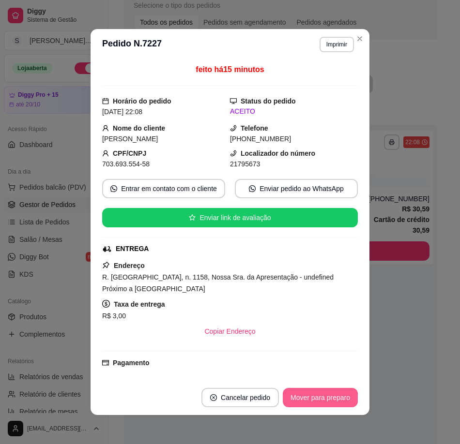
click at [332, 399] on button "Mover para preparo" at bounding box center [320, 397] width 75 height 19
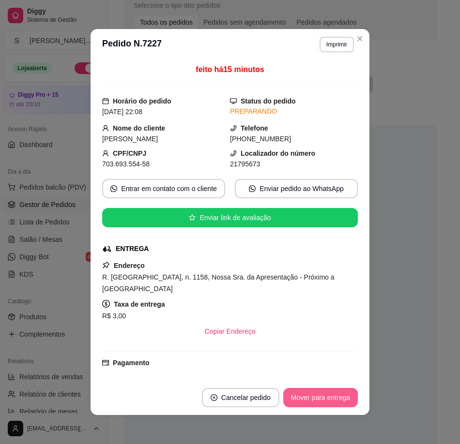
click at [337, 395] on button "Mover para entrega" at bounding box center [320, 397] width 75 height 19
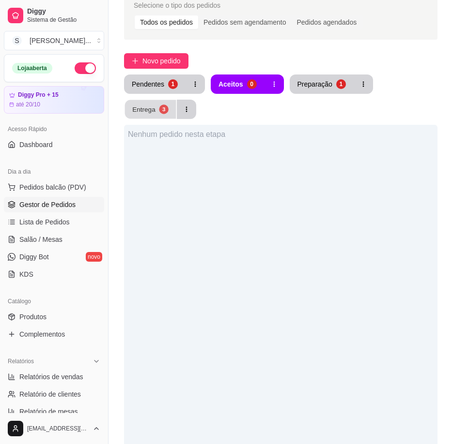
click at [136, 110] on div "Entrega" at bounding box center [143, 109] width 23 height 9
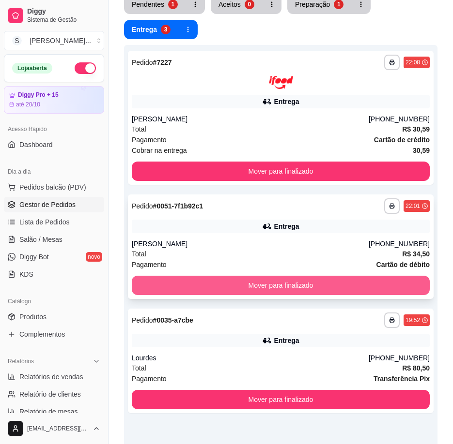
scroll to position [194, 0]
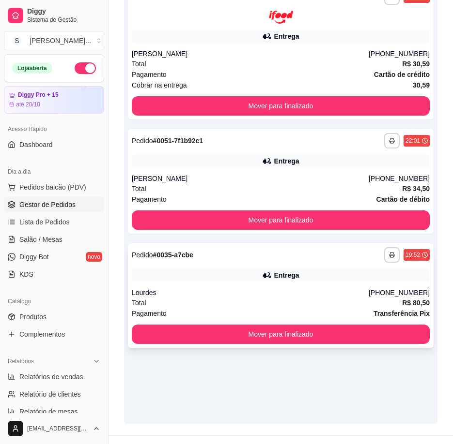
click at [323, 288] on div "Lourdes" at bounding box center [250, 293] width 237 height 10
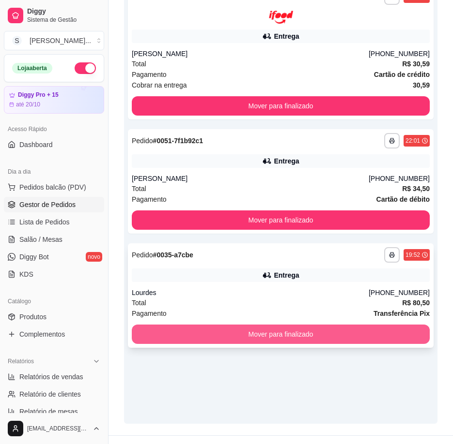
click at [398, 331] on button "Mover para finalizado" at bounding box center [281, 334] width 298 height 19
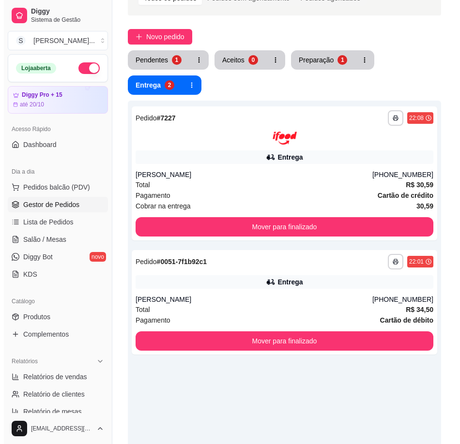
scroll to position [0, 0]
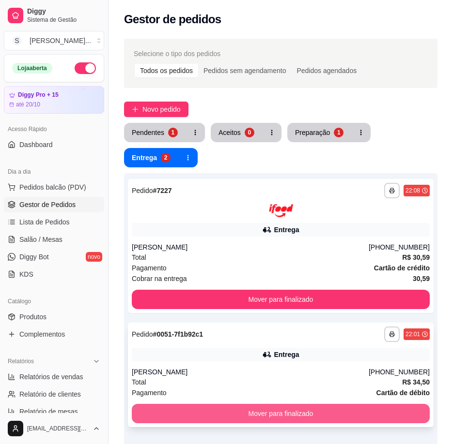
click at [325, 413] on button "Mover para finalizado" at bounding box center [281, 413] width 298 height 19
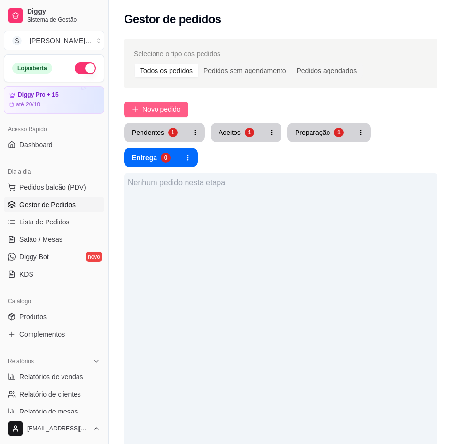
click at [151, 105] on span "Novo pedido" at bounding box center [161, 109] width 38 height 11
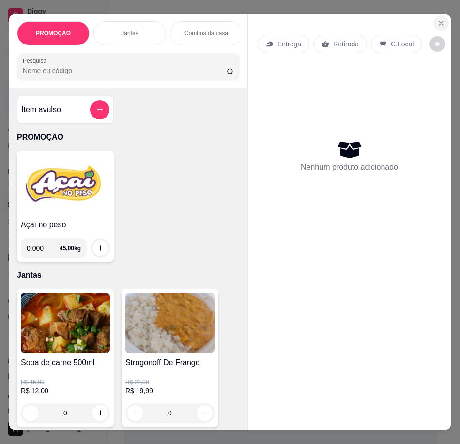
click at [439, 22] on icon "Close" at bounding box center [441, 23] width 8 height 8
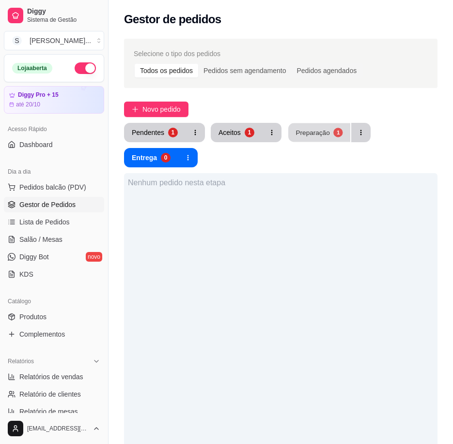
click at [333, 131] on div "1" at bounding box center [337, 132] width 9 height 9
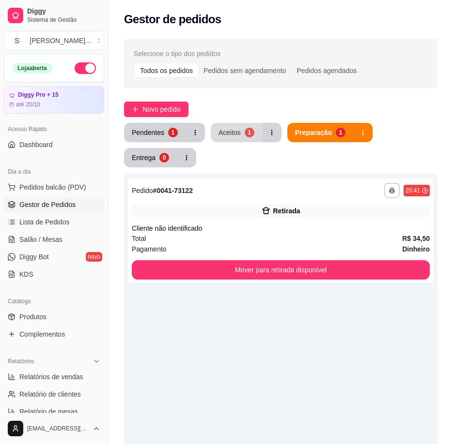
click at [239, 130] on button "Aceitos 1" at bounding box center [236, 132] width 51 height 19
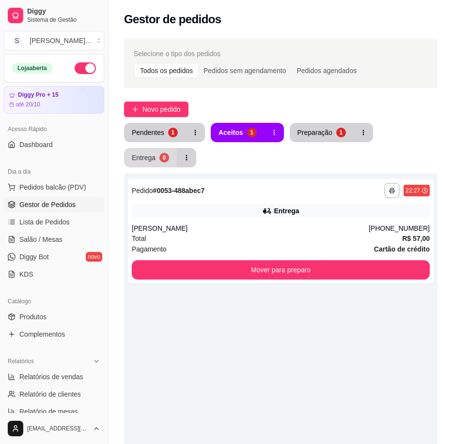
click at [149, 158] on div "Entrega" at bounding box center [144, 158] width 24 height 10
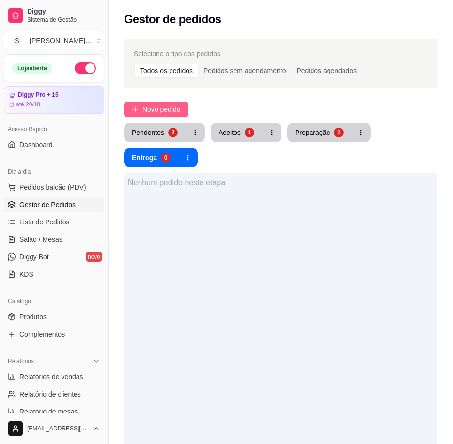
click at [151, 107] on span "Novo pedido" at bounding box center [161, 109] width 38 height 11
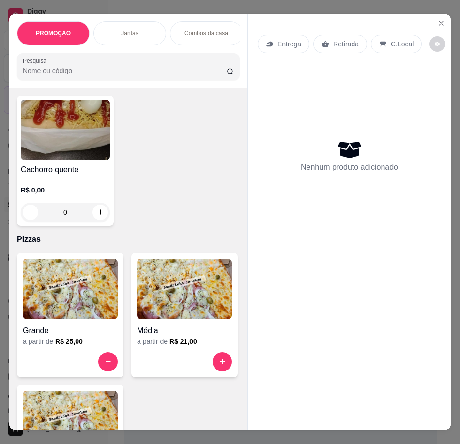
scroll to position [1985, 0]
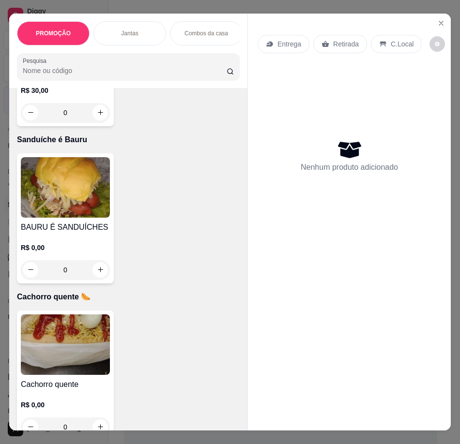
click at [79, 348] on img at bounding box center [65, 345] width 89 height 61
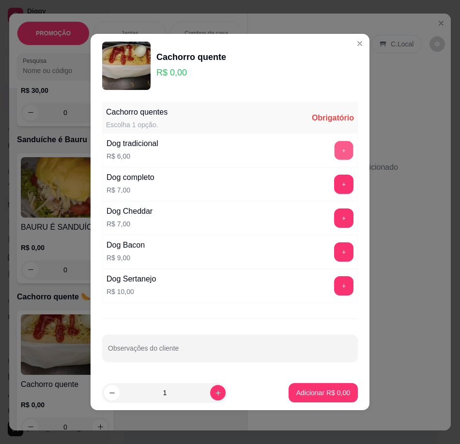
click at [340, 150] on button "+" at bounding box center [344, 150] width 19 height 19
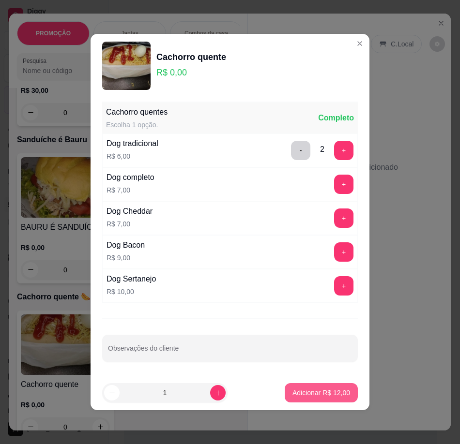
click at [315, 391] on p "Adicionar R$ 12,00" at bounding box center [321, 393] width 58 height 10
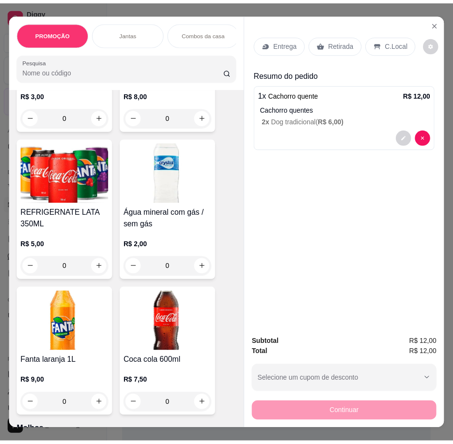
scroll to position [3824, 0]
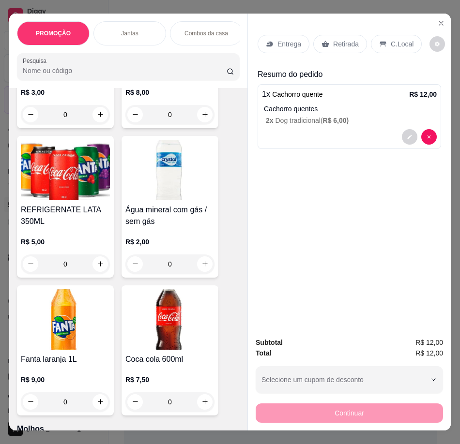
click at [72, 228] on h4 "REFRIGERNATE LATA 350ML" at bounding box center [65, 215] width 89 height 23
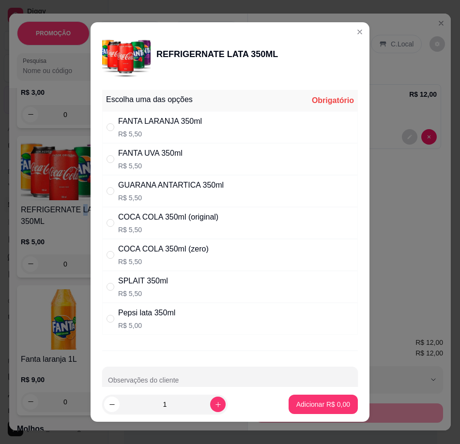
click at [138, 184] on div "GUARANA ANTARTICA 350ml" at bounding box center [171, 186] width 106 height 12
radio input "true"
click at [315, 399] on button "Adicionar R$ 5,50" at bounding box center [323, 404] width 69 height 19
type input "1"
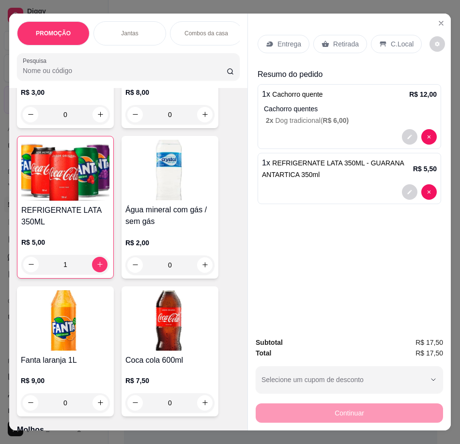
click at [334, 35] on div "Retirada" at bounding box center [340, 44] width 54 height 18
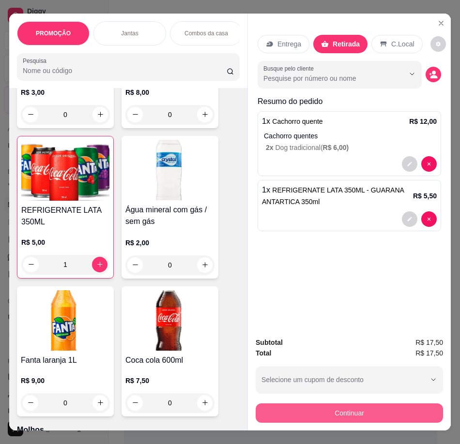
click at [356, 407] on button "Continuar" at bounding box center [349, 413] width 187 height 19
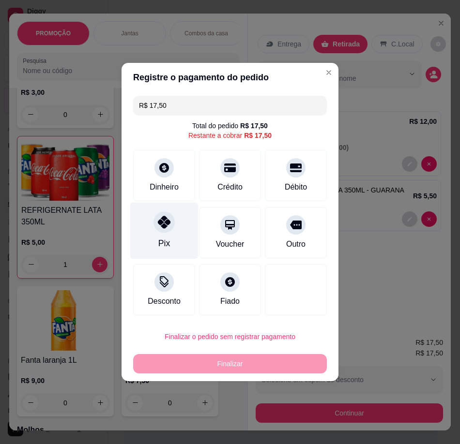
click at [171, 224] on div at bounding box center [163, 222] width 21 height 21
type input "R$ 0,00"
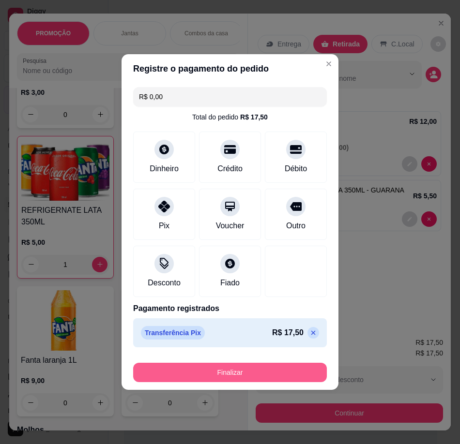
click at [276, 376] on button "Finalizar" at bounding box center [230, 372] width 194 height 19
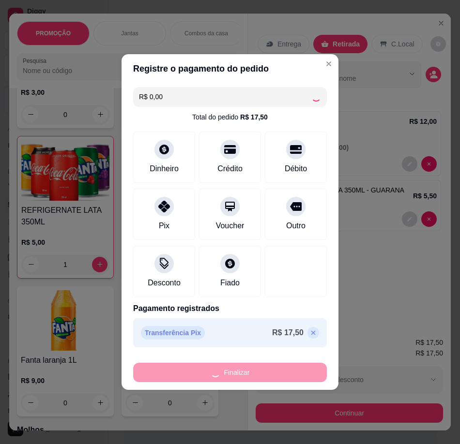
type input "0"
type input "-R$ 17,50"
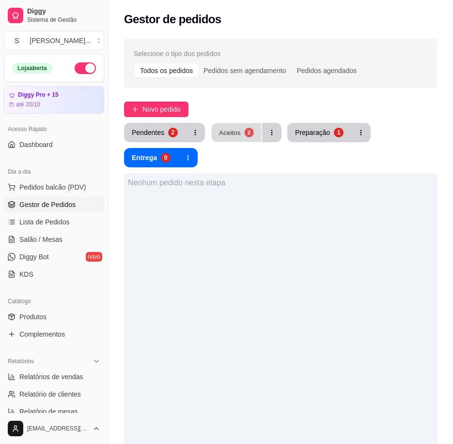
click at [245, 129] on div "2" at bounding box center [248, 132] width 9 height 9
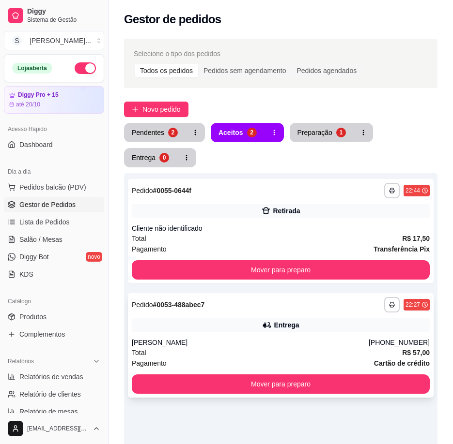
click at [302, 332] on div "Entrega" at bounding box center [281, 326] width 298 height 14
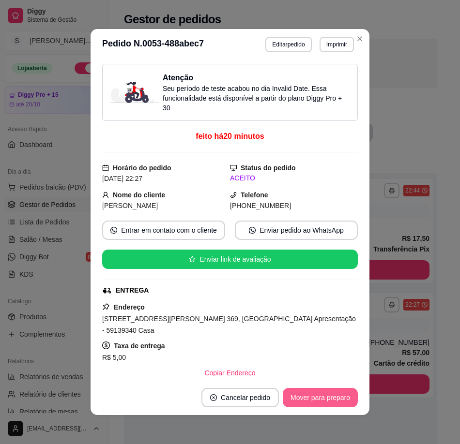
click at [320, 403] on button "Mover para preparo" at bounding box center [320, 397] width 75 height 19
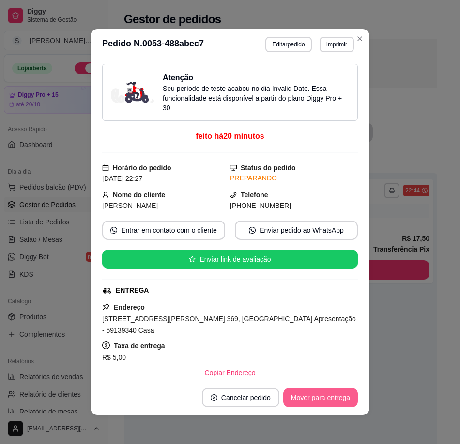
click at [321, 401] on button "Mover para entrega" at bounding box center [320, 397] width 75 height 19
drag, startPoint x: 242, startPoint y: 204, endPoint x: 317, endPoint y: 204, distance: 74.6
click at [317, 204] on div "[PHONE_NUMBER]" at bounding box center [294, 205] width 128 height 11
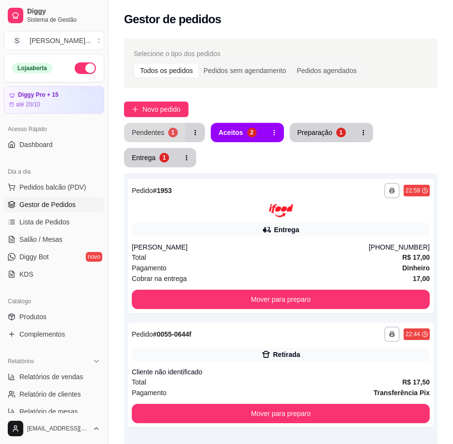
click at [150, 132] on div "Pendentes" at bounding box center [148, 133] width 32 height 10
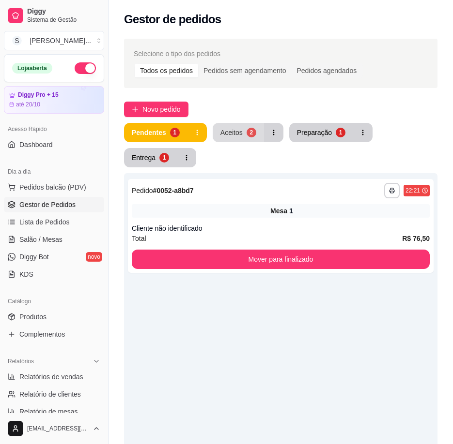
click at [238, 139] on button "Aceitos 2" at bounding box center [238, 132] width 51 height 19
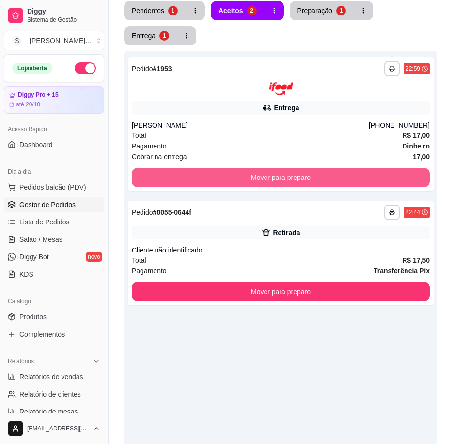
scroll to position [116, 0]
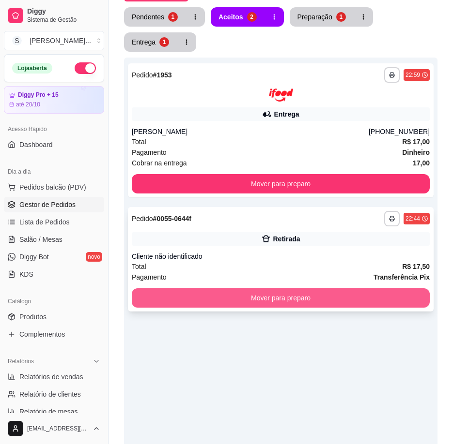
click at [381, 295] on button "Mover para preparo" at bounding box center [281, 298] width 298 height 19
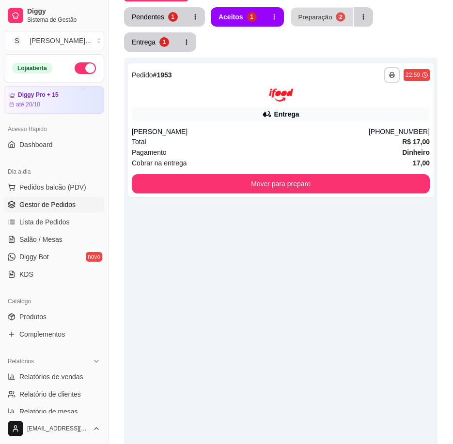
click at [299, 14] on div "Preparação" at bounding box center [315, 16] width 34 height 9
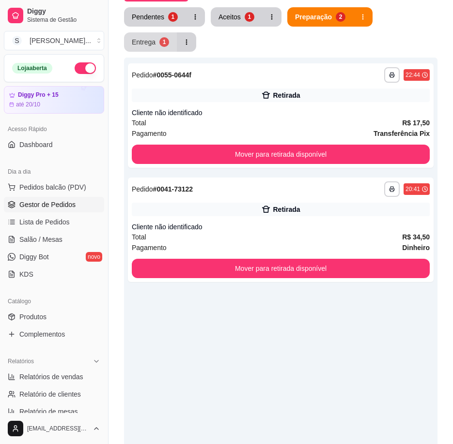
click at [139, 40] on div "Entrega" at bounding box center [144, 42] width 24 height 10
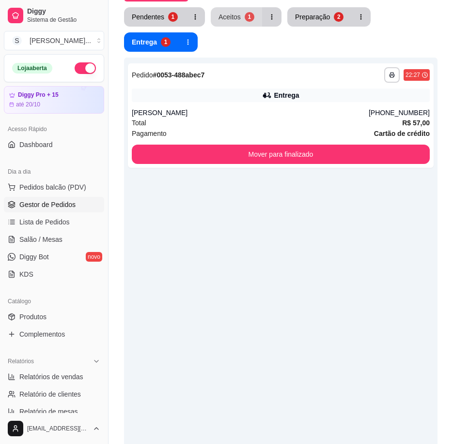
click at [228, 20] on div "Aceitos" at bounding box center [229, 17] width 22 height 10
